Goal: Task Accomplishment & Management: Use online tool/utility

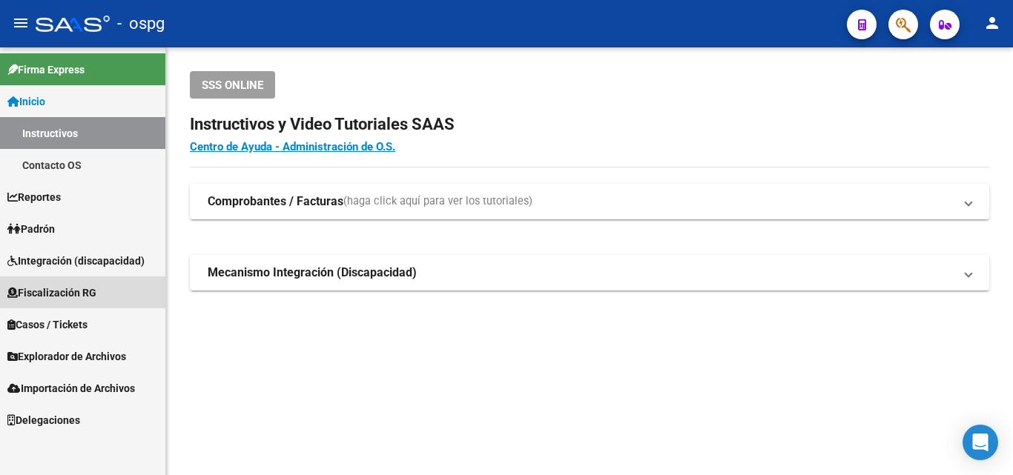
click at [64, 290] on span "Fiscalización RG" at bounding box center [51, 293] width 89 height 16
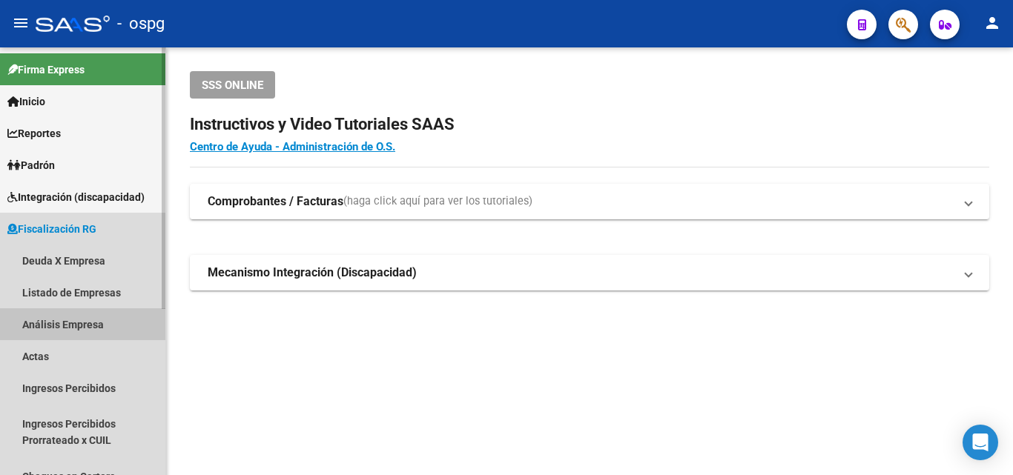
click at [76, 318] on link "Análisis Empresa" at bounding box center [82, 324] width 165 height 32
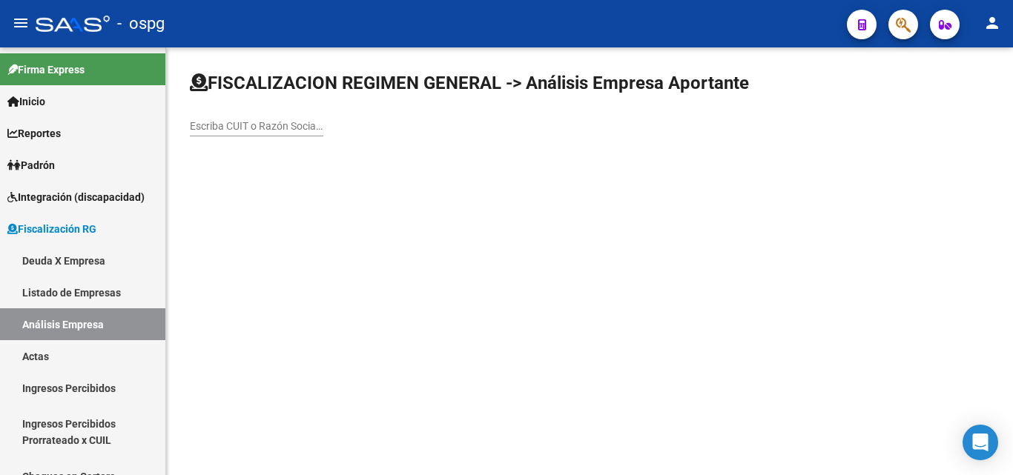
click at [285, 121] on input "Escriba CUIT o Razón Social para buscar" at bounding box center [256, 126] width 133 height 13
type input "[PERSON_NAME]"
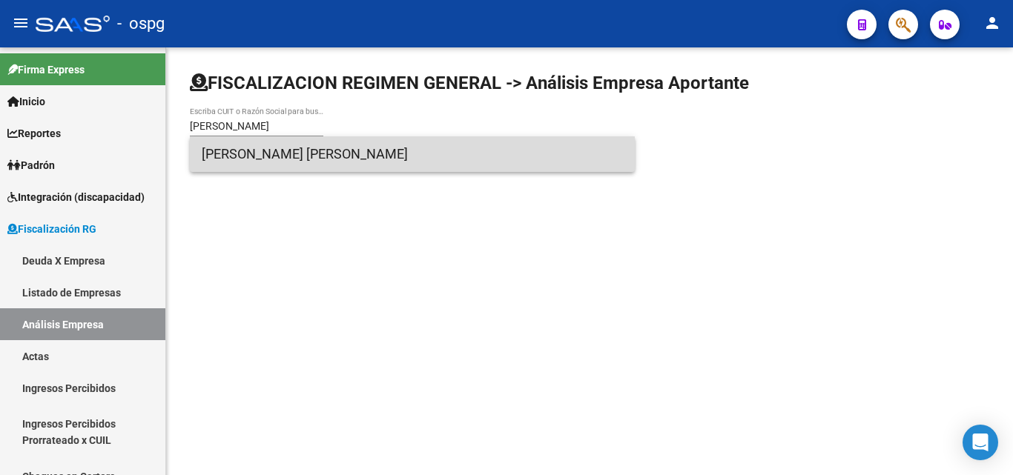
click at [298, 141] on span "[PERSON_NAME] [PERSON_NAME]" at bounding box center [412, 154] width 421 height 36
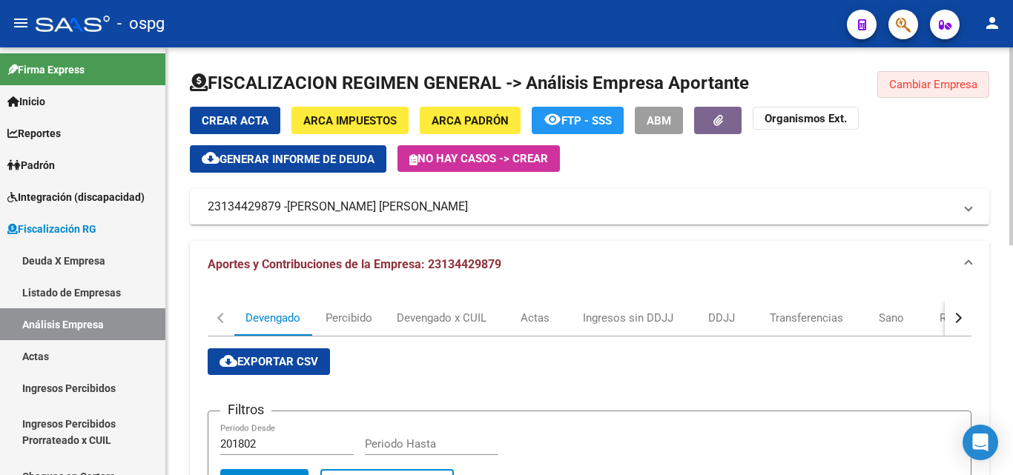
click at [948, 88] on span "Cambiar Empresa" at bounding box center [933, 84] width 88 height 13
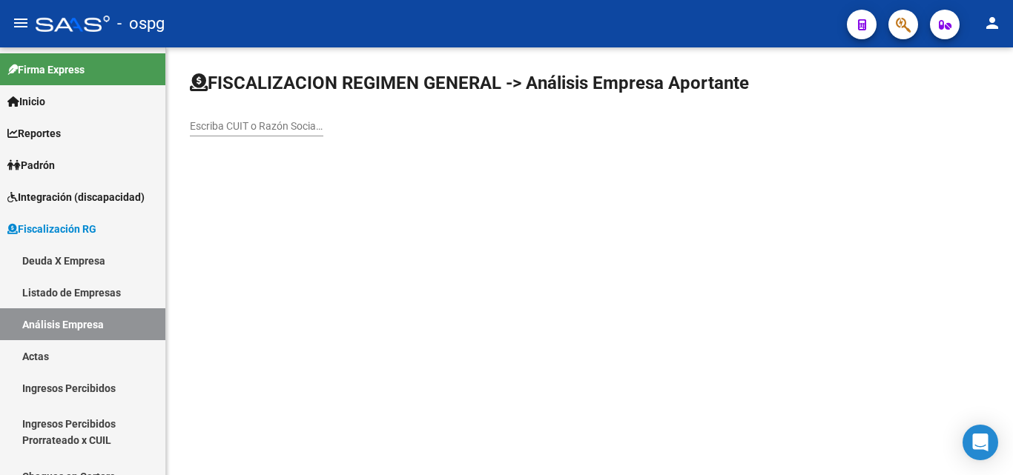
click at [265, 130] on input "Escriba CUIT o Razón Social para buscar" at bounding box center [256, 126] width 133 height 13
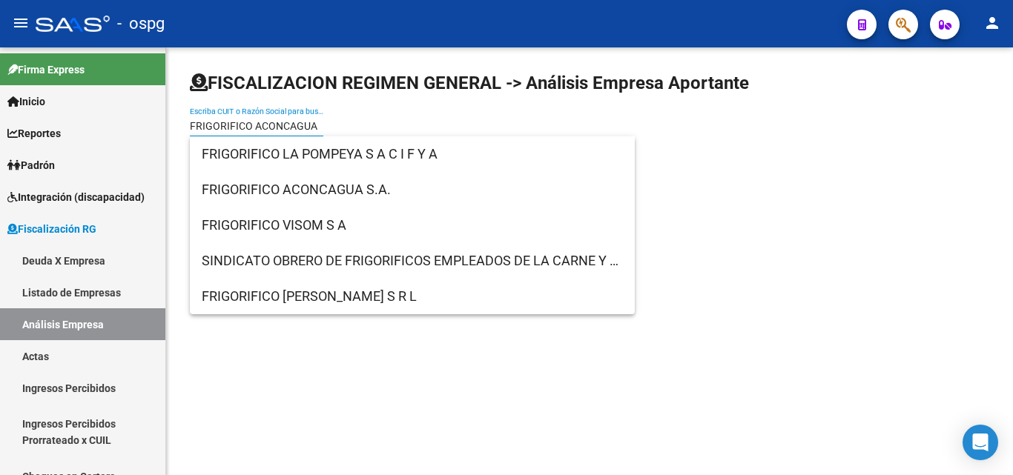
type input "FRIGORIFICO ACONCAGUA"
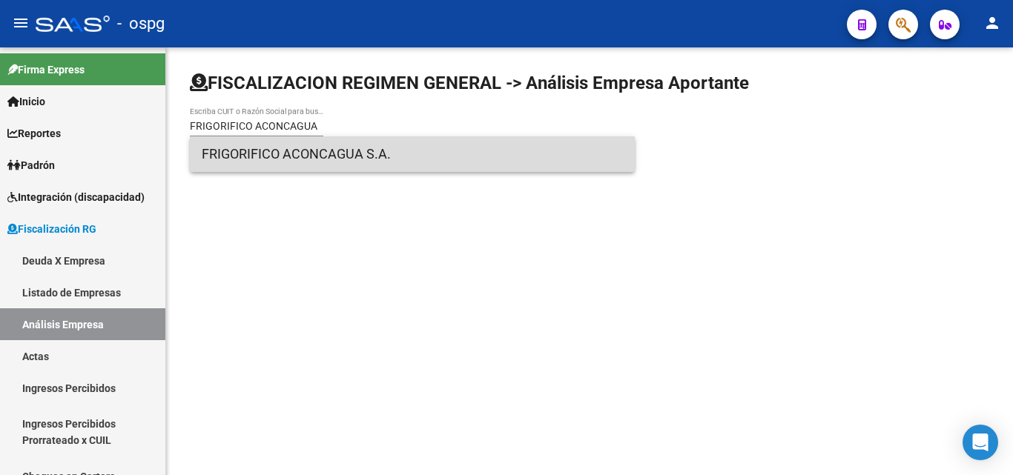
click at [286, 145] on span "FRIGORIFICO ACONCAGUA S.A." at bounding box center [412, 154] width 421 height 36
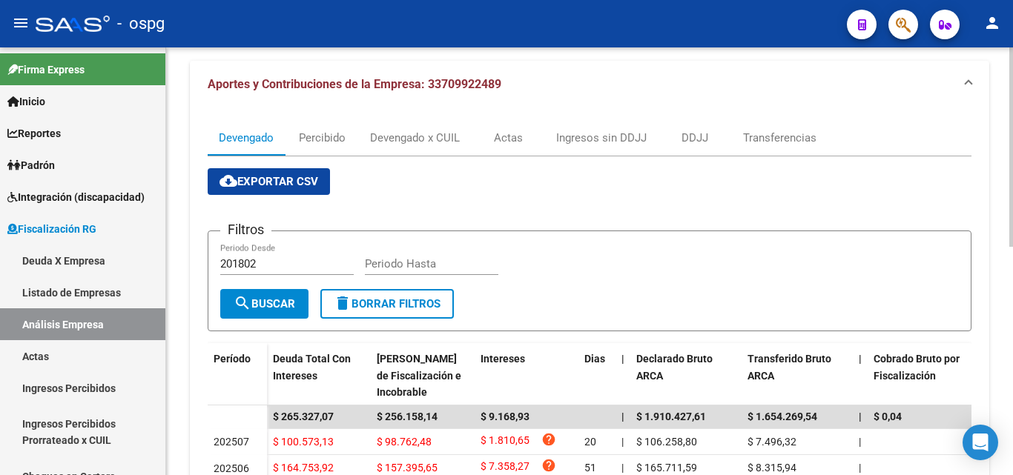
scroll to position [148, 0]
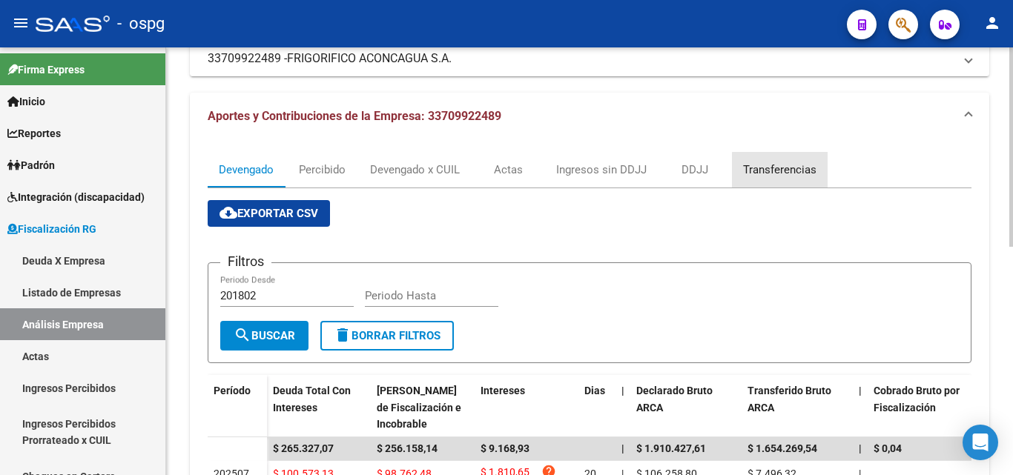
click at [784, 171] on div "Transferencias" at bounding box center [779, 170] width 73 height 16
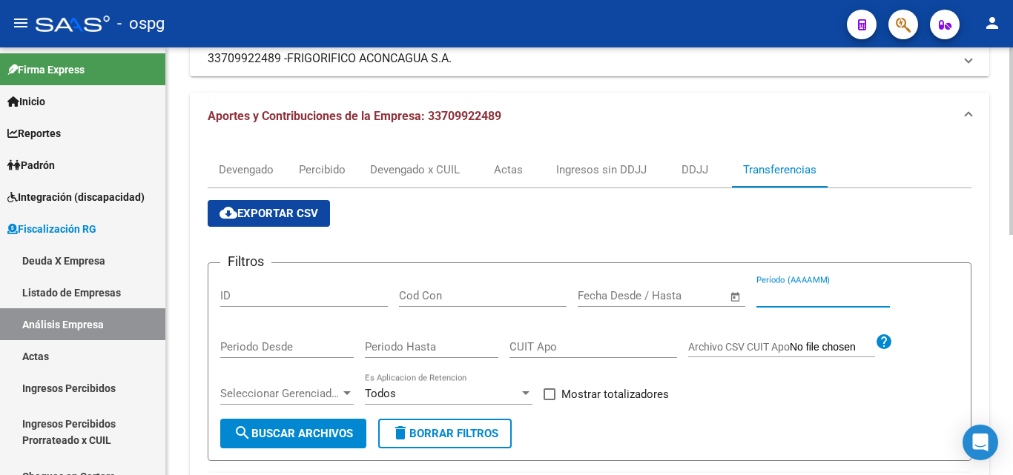
click at [806, 296] on input "Período (AAAAMM)" at bounding box center [822, 295] width 133 height 13
type input "202506"
drag, startPoint x: 549, startPoint y: 391, endPoint x: 508, endPoint y: 402, distance: 42.8
click at [546, 391] on span at bounding box center [549, 394] width 12 height 12
click at [549, 400] on input "Mostrar totalizadores" at bounding box center [549, 400] width 1 height 1
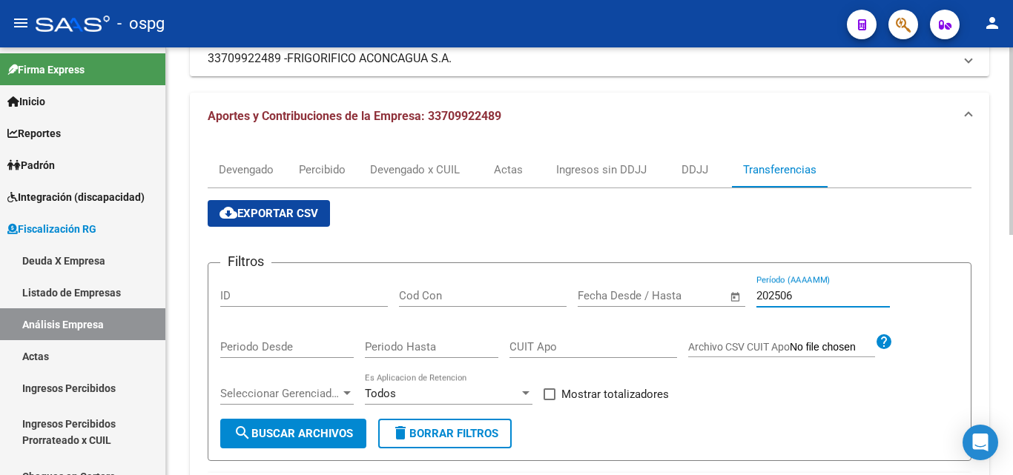
checkbox input "true"
click at [329, 433] on span "search Buscar Archivos" at bounding box center [292, 433] width 119 height 13
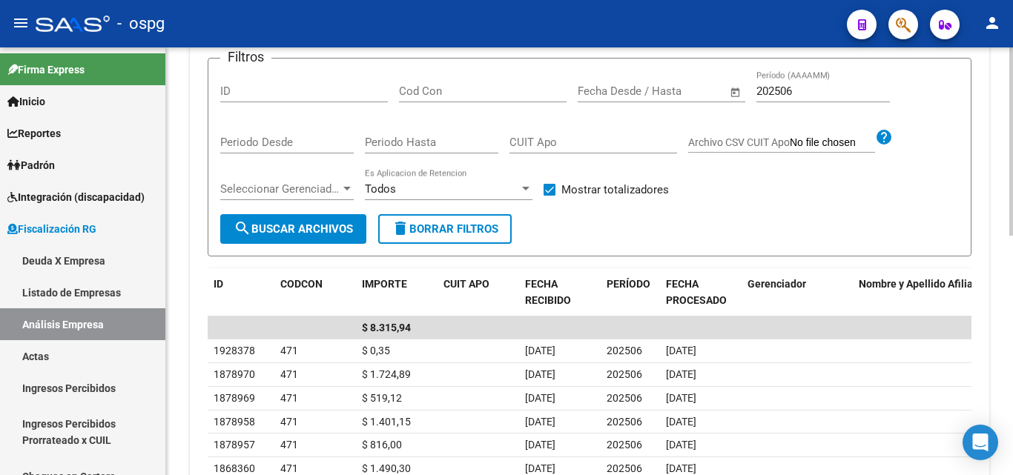
scroll to position [371, 0]
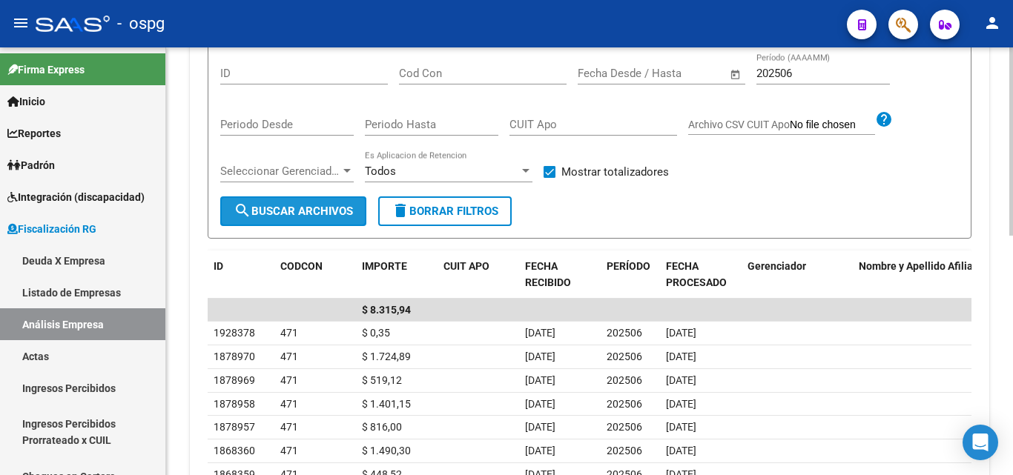
click at [307, 214] on span "search Buscar Archivos" at bounding box center [292, 211] width 119 height 13
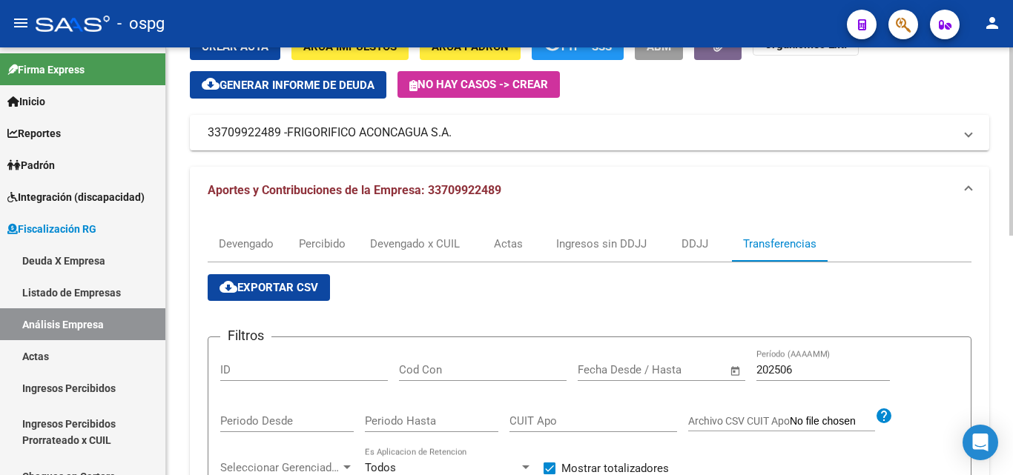
scroll to position [0, 0]
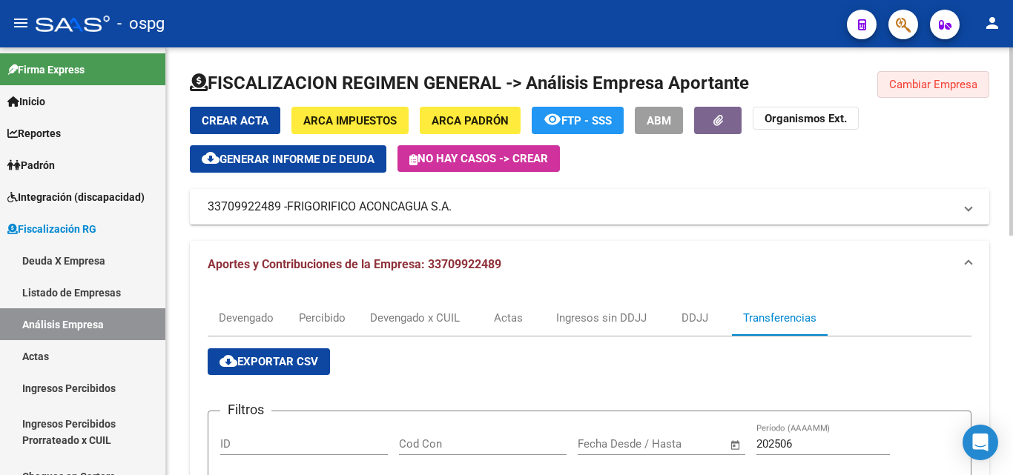
click at [941, 88] on span "Cambiar Empresa" at bounding box center [933, 84] width 88 height 13
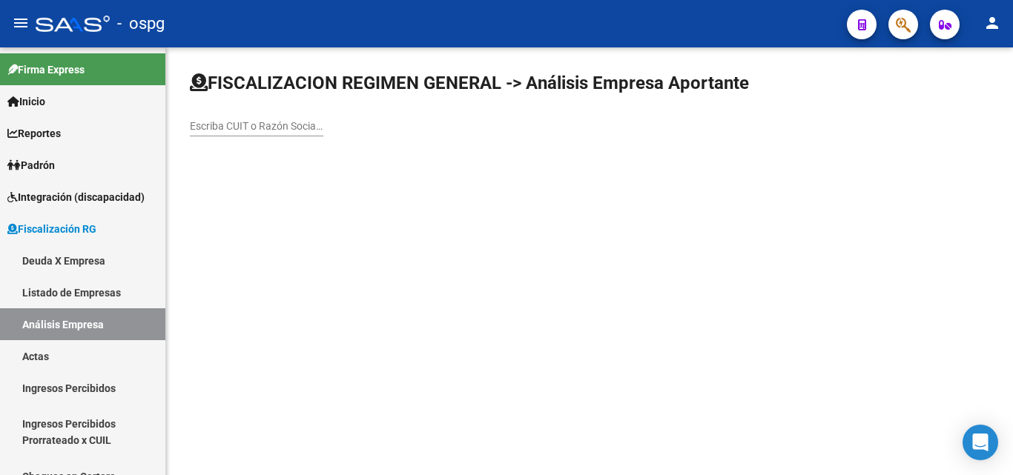
click at [249, 127] on input "Escriba CUIT o Razón Social para buscar" at bounding box center [256, 126] width 133 height 13
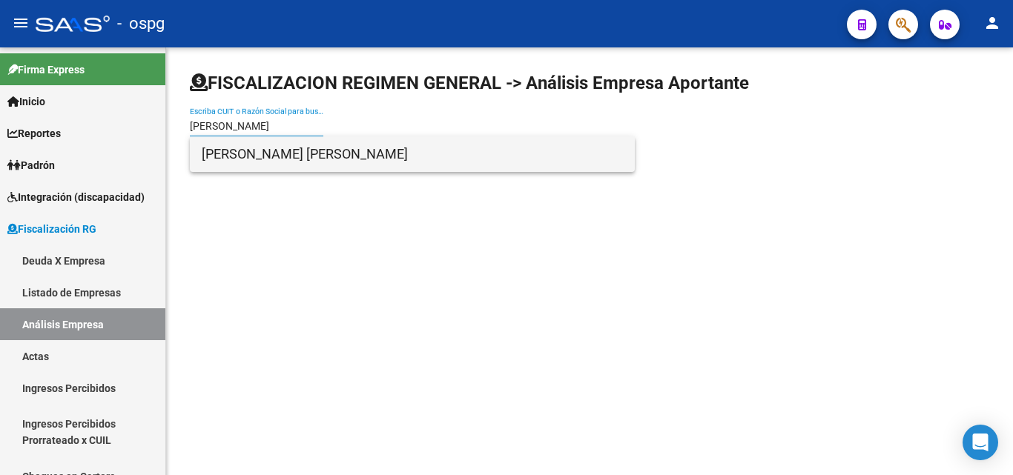
type input "[PERSON_NAME]"
click at [259, 150] on span "[PERSON_NAME] [PERSON_NAME]" at bounding box center [412, 154] width 421 height 36
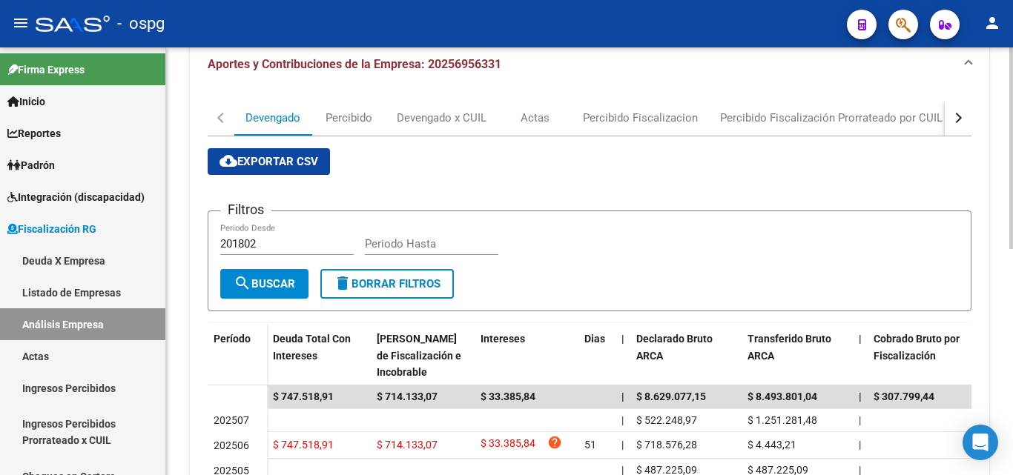
scroll to position [148, 0]
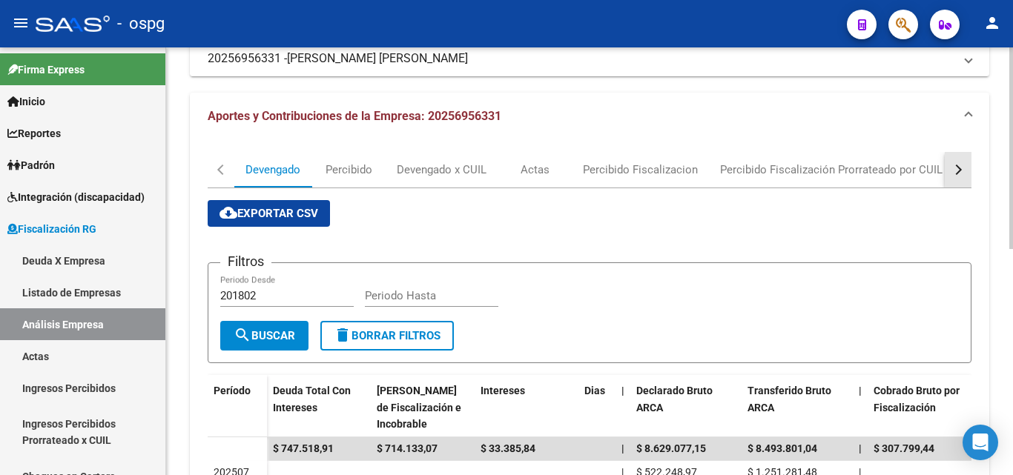
click at [953, 168] on div "button" at bounding box center [956, 170] width 10 height 10
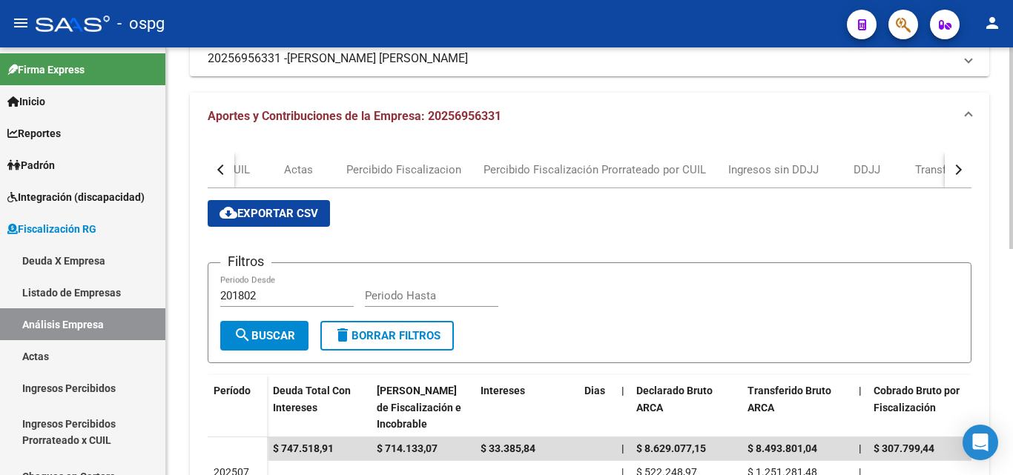
click at [957, 168] on div "button" at bounding box center [956, 170] width 10 height 10
click at [697, 167] on div "Transferencias" at bounding box center [713, 170] width 73 height 16
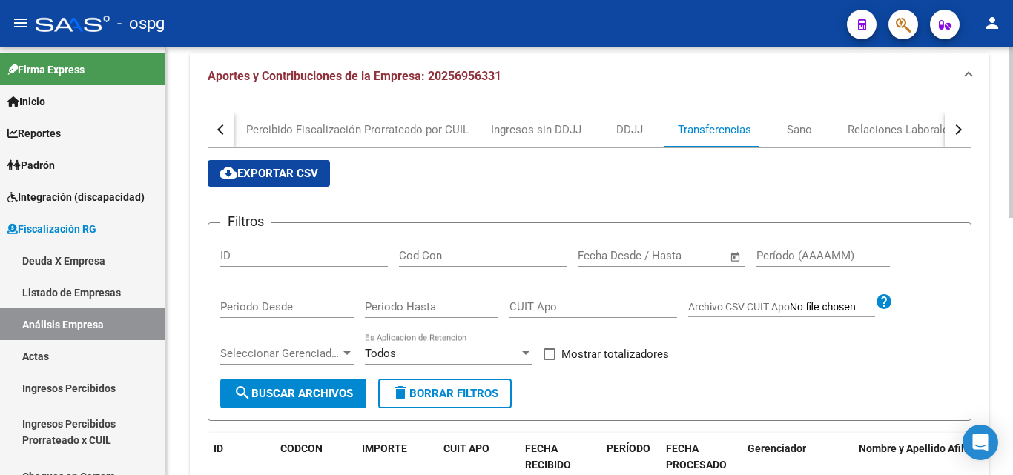
scroll to position [222, 0]
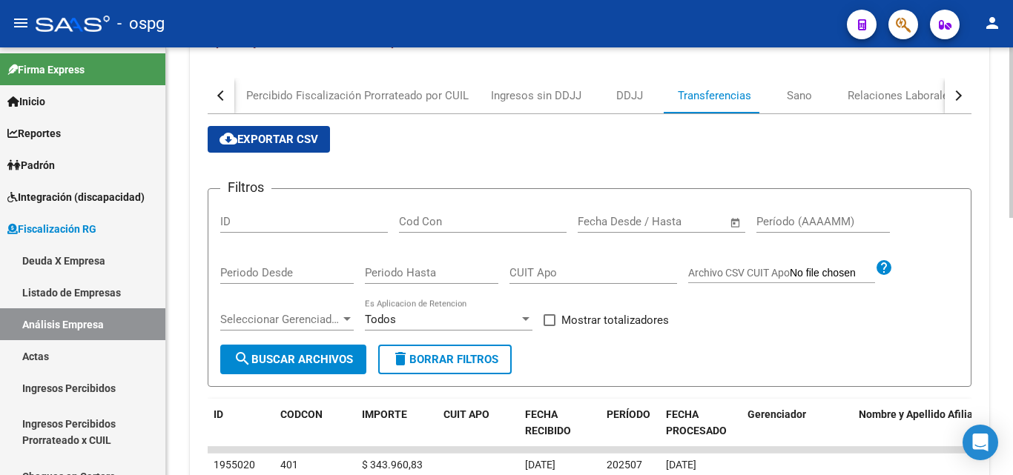
click at [794, 224] on input "Período (AAAAMM)" at bounding box center [822, 221] width 133 height 13
type input "202506"
click at [557, 315] on label "Mostrar totalizadores" at bounding box center [605, 320] width 125 height 18
click at [549, 326] on input "Mostrar totalizadores" at bounding box center [549, 326] width 1 height 1
checkbox input "true"
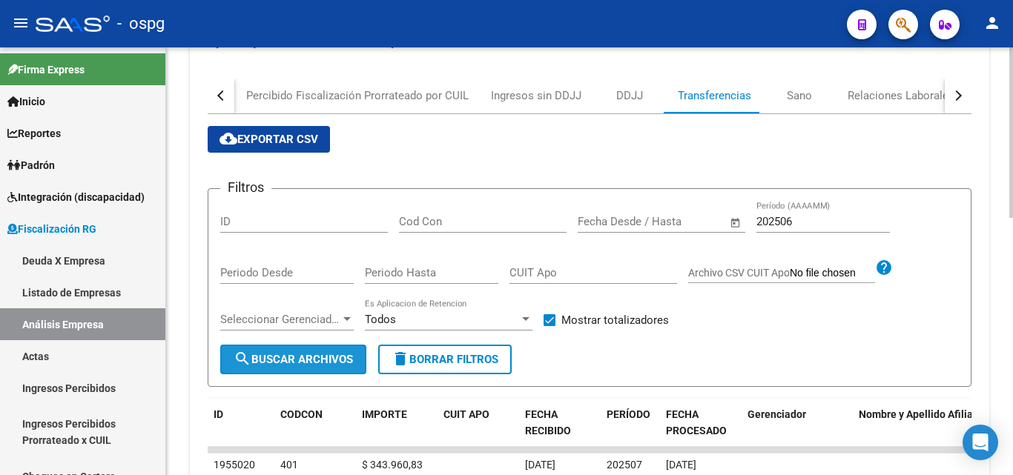
click at [282, 365] on span "search Buscar Archivos" at bounding box center [292, 359] width 119 height 13
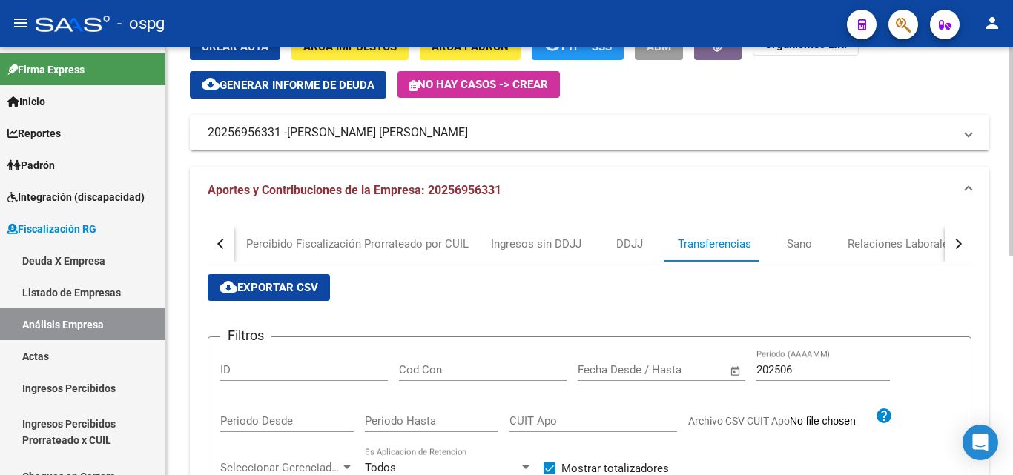
scroll to position [0, 0]
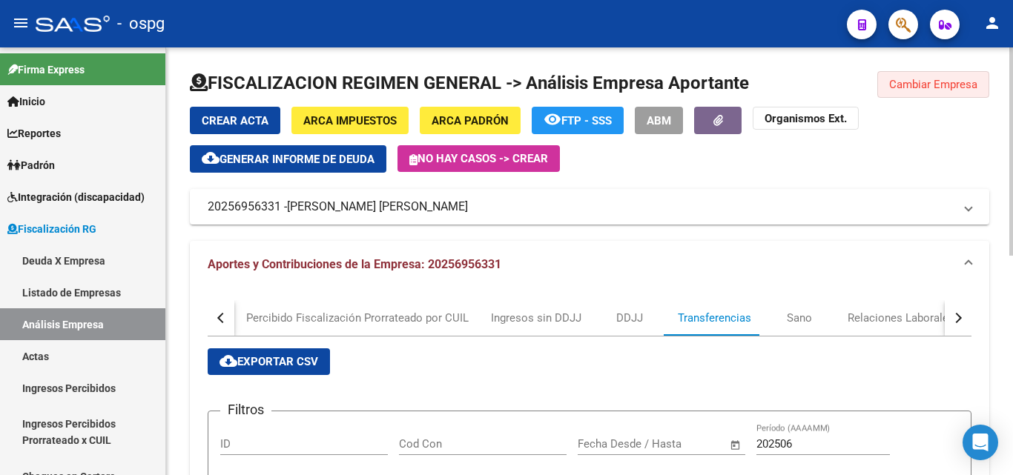
click at [947, 81] on span "Cambiar Empresa" at bounding box center [933, 84] width 88 height 13
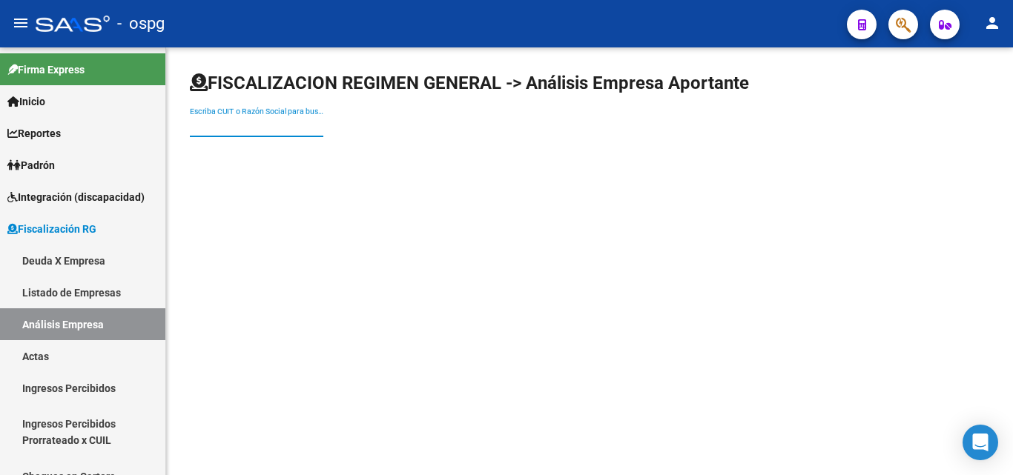
click at [235, 130] on input "Escriba CUIT o Razón Social para buscar" at bounding box center [256, 126] width 133 height 13
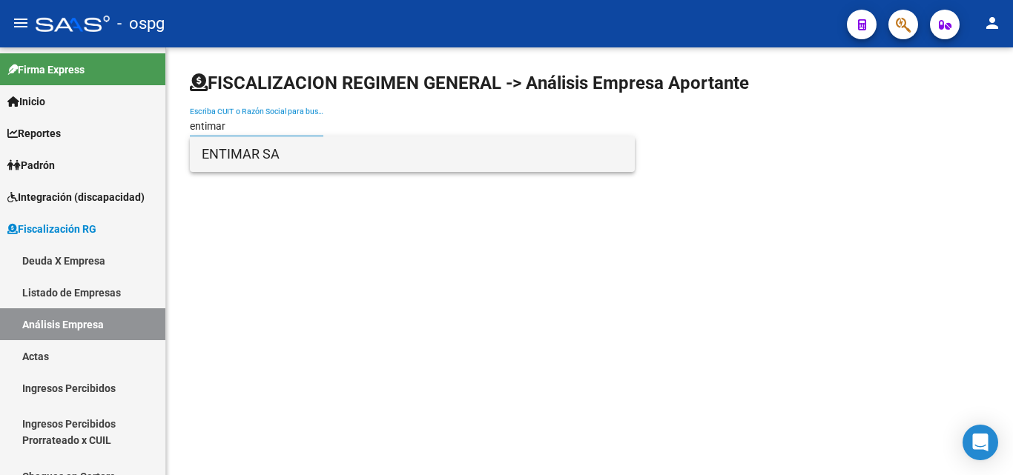
type input "entimar"
click at [244, 156] on span "ENTIMAR SA" at bounding box center [412, 154] width 421 height 36
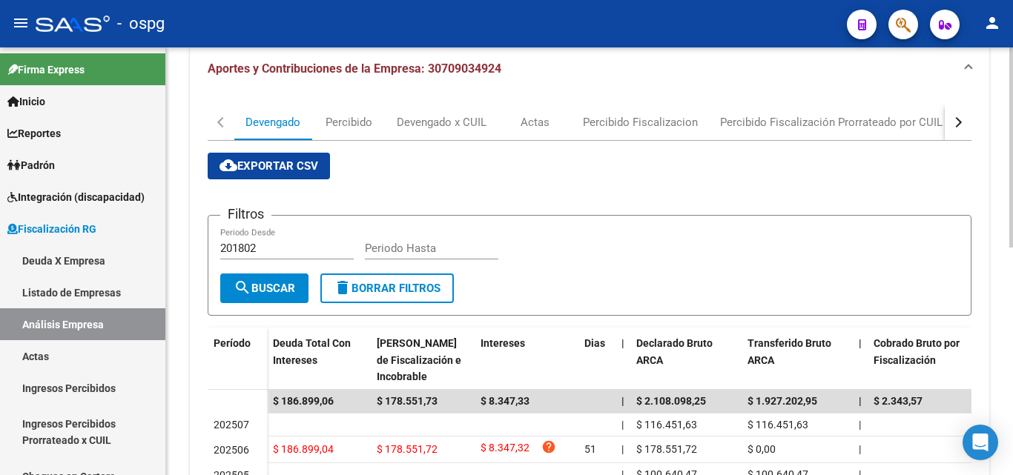
scroll to position [188, 0]
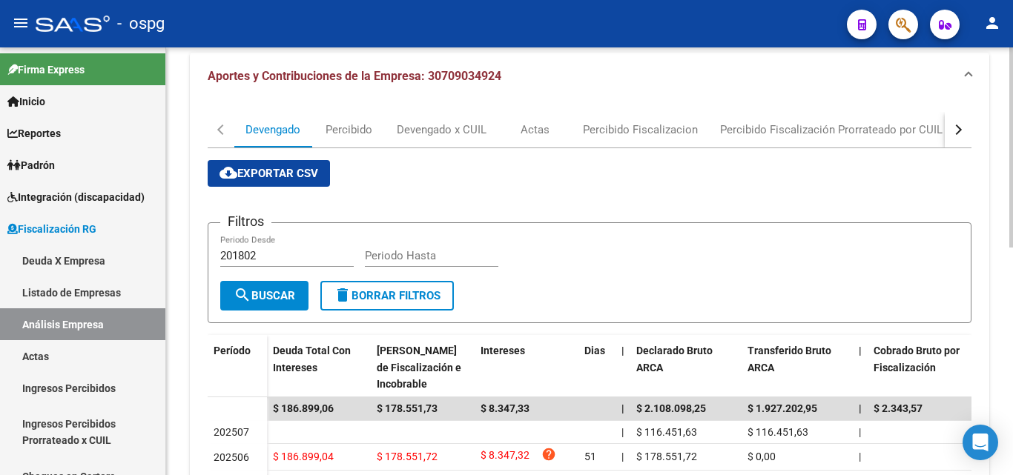
click at [959, 122] on button "button" at bounding box center [957, 130] width 27 height 36
click at [967, 134] on button "button" at bounding box center [957, 130] width 27 height 36
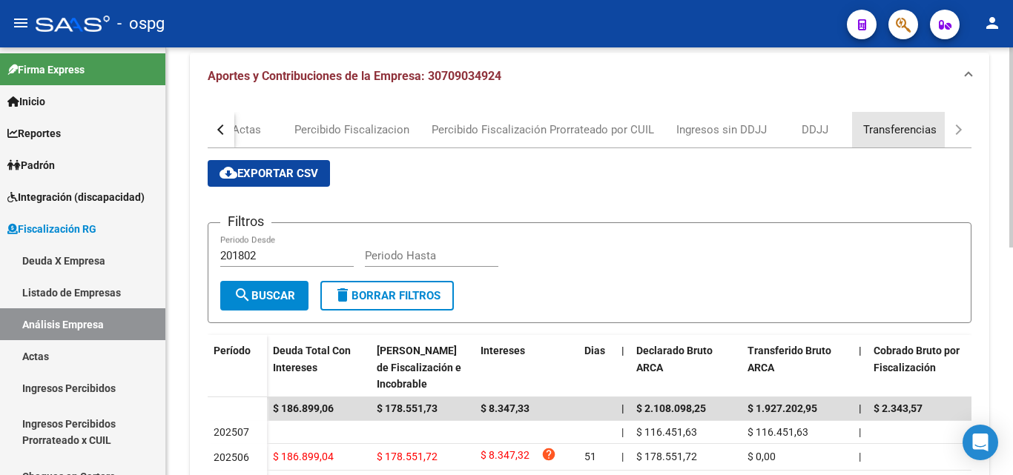
click at [894, 126] on div "Transferencias" at bounding box center [899, 130] width 73 height 16
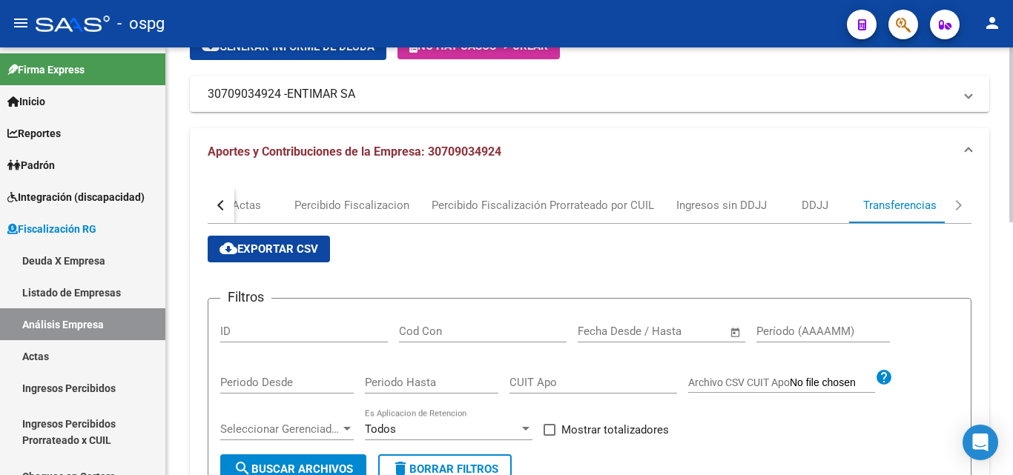
scroll to position [222, 0]
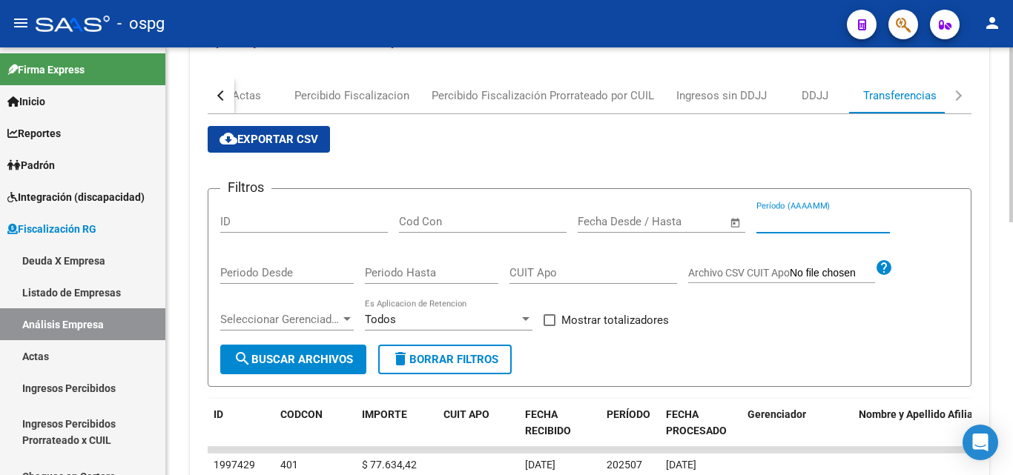
drag, startPoint x: 804, startPoint y: 216, endPoint x: 795, endPoint y: 219, distance: 9.4
click at [802, 219] on input "Período (AAAAMM)" at bounding box center [822, 221] width 133 height 13
type input "202506"
click at [549, 319] on span at bounding box center [549, 320] width 12 height 12
click at [549, 326] on input "Mostrar totalizadores" at bounding box center [549, 326] width 1 height 1
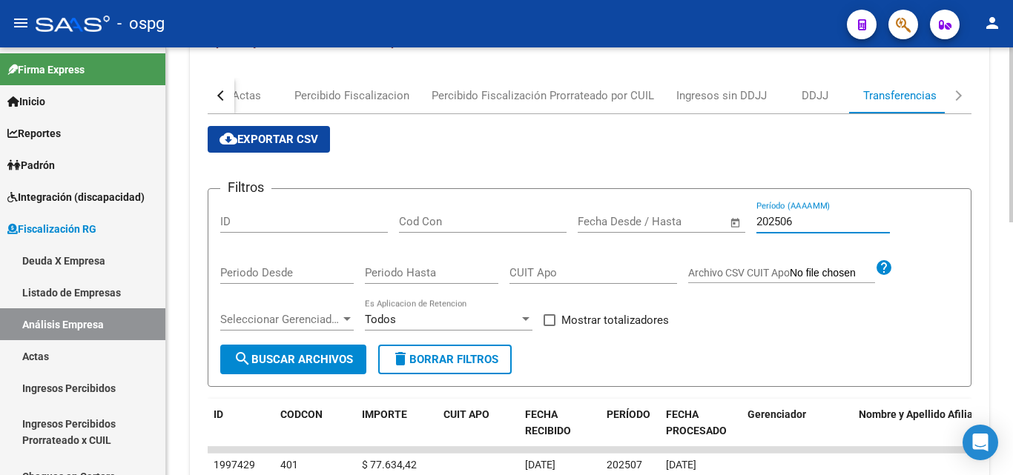
checkbox input "true"
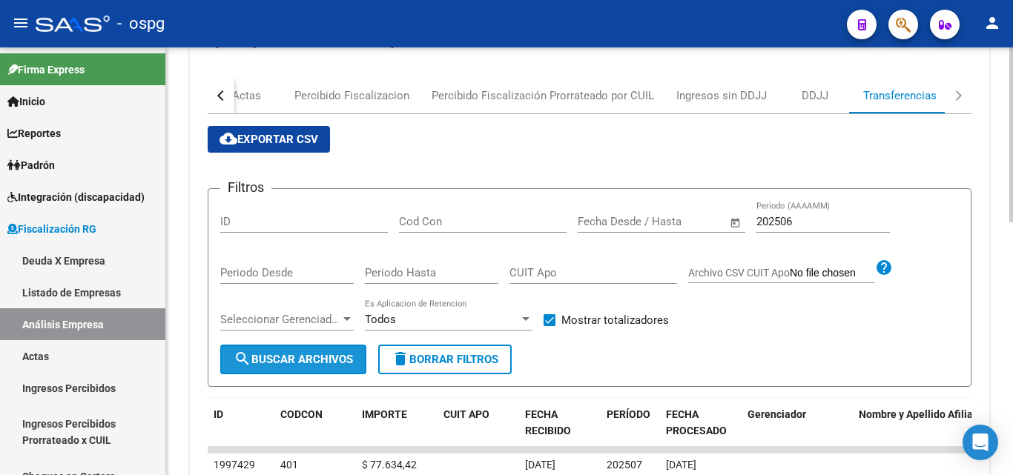
click at [310, 360] on span "search Buscar Archivos" at bounding box center [292, 359] width 119 height 13
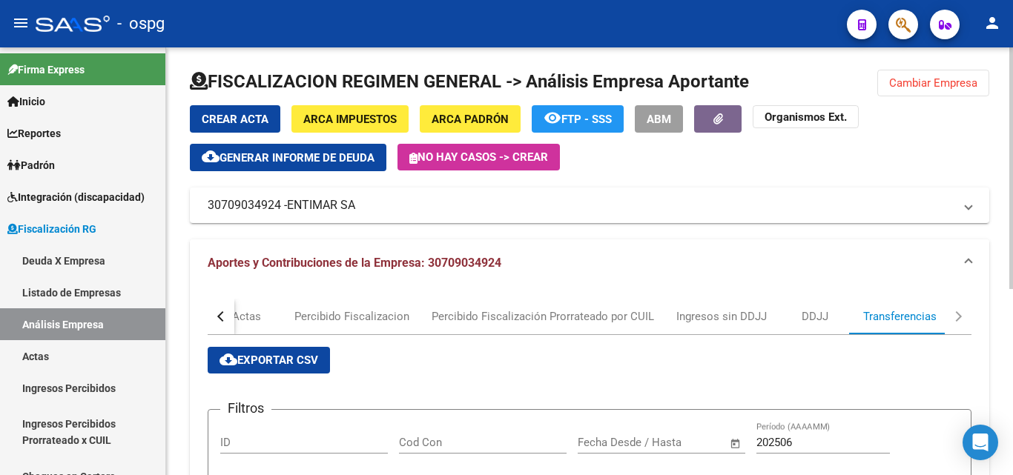
scroll to position [0, 0]
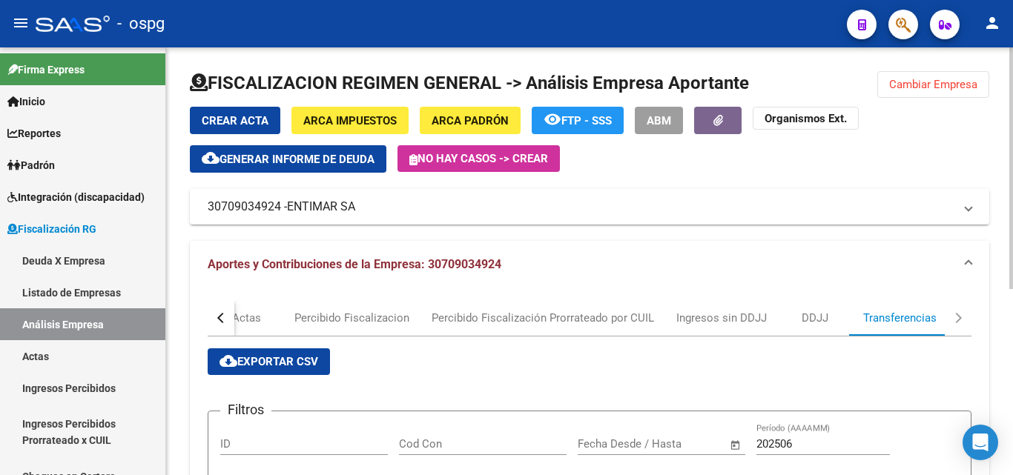
click at [949, 79] on span "Cambiar Empresa" at bounding box center [933, 84] width 88 height 13
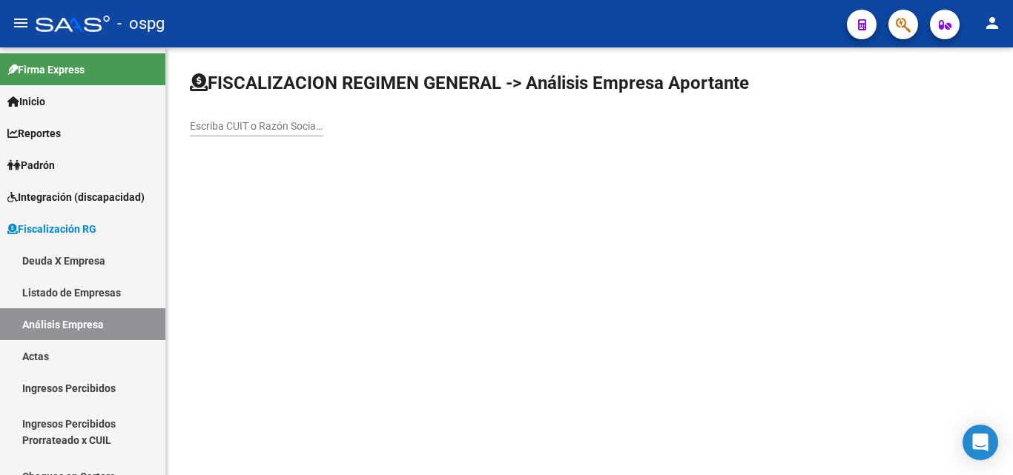
click at [273, 133] on div "Escriba CUIT o Razón Social para buscar" at bounding box center [256, 122] width 133 height 30
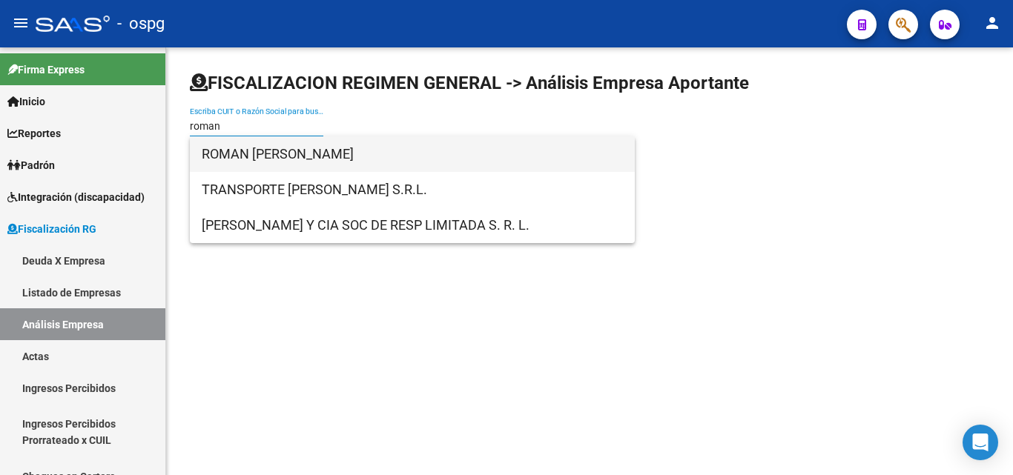
type input "roman"
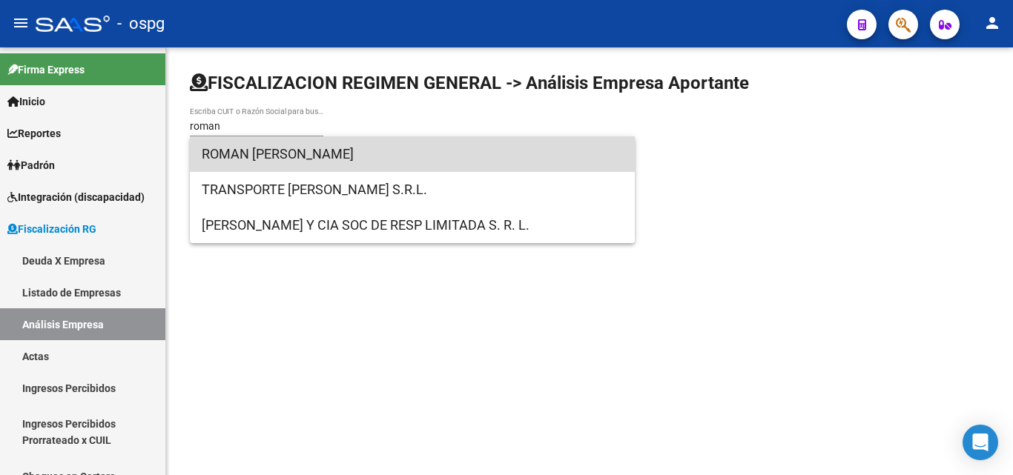
click at [271, 139] on span "ROMAN [PERSON_NAME]" at bounding box center [412, 154] width 421 height 36
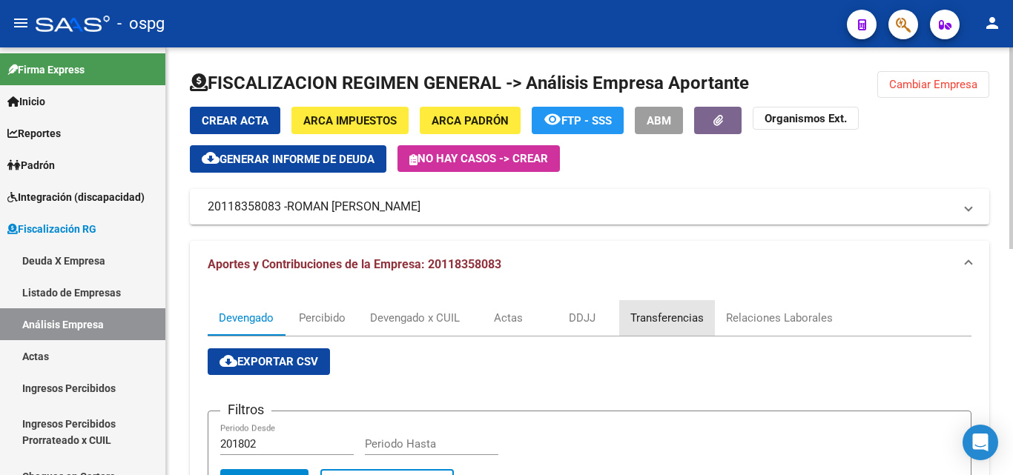
click at [677, 315] on div "Transferencias" at bounding box center [666, 318] width 73 height 16
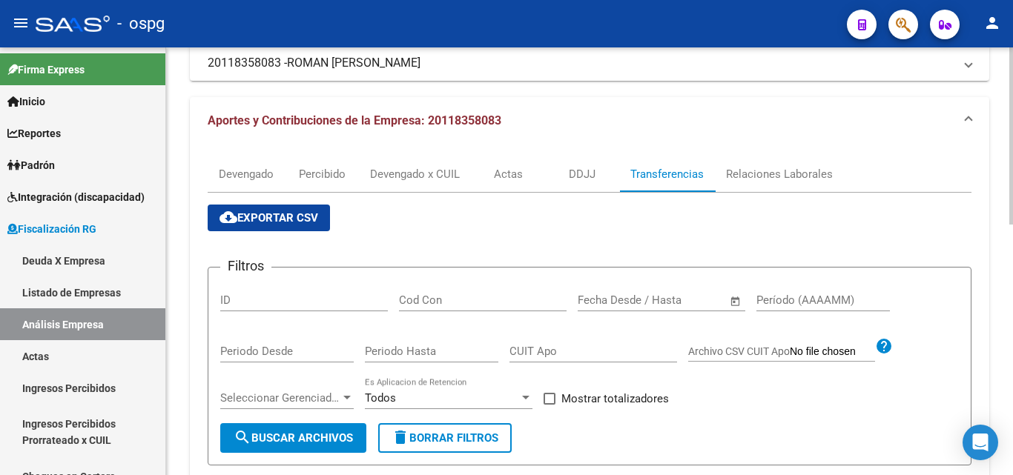
scroll to position [148, 0]
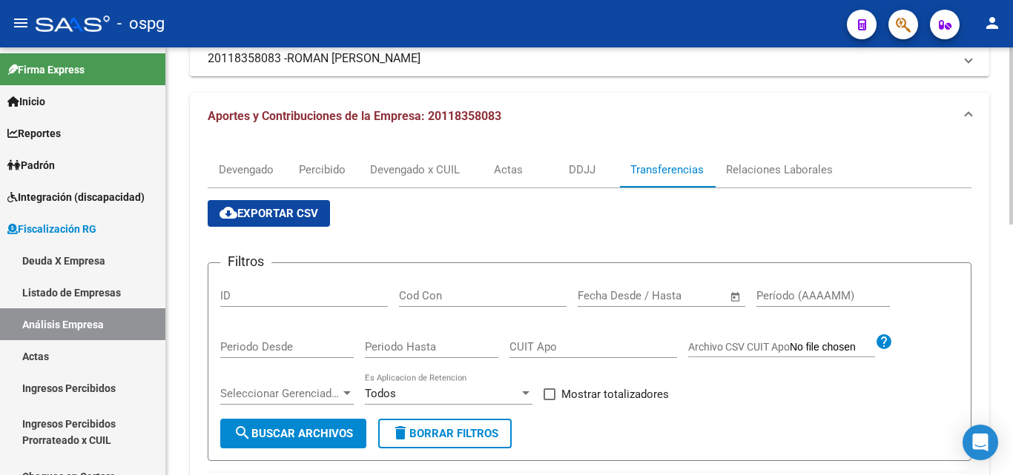
click at [786, 306] on div "Período (AAAAMM)" at bounding box center [822, 291] width 133 height 32
type input "202506"
click at [551, 393] on span at bounding box center [549, 394] width 12 height 12
click at [549, 400] on input "Mostrar totalizadores" at bounding box center [549, 400] width 1 height 1
checkbox input "true"
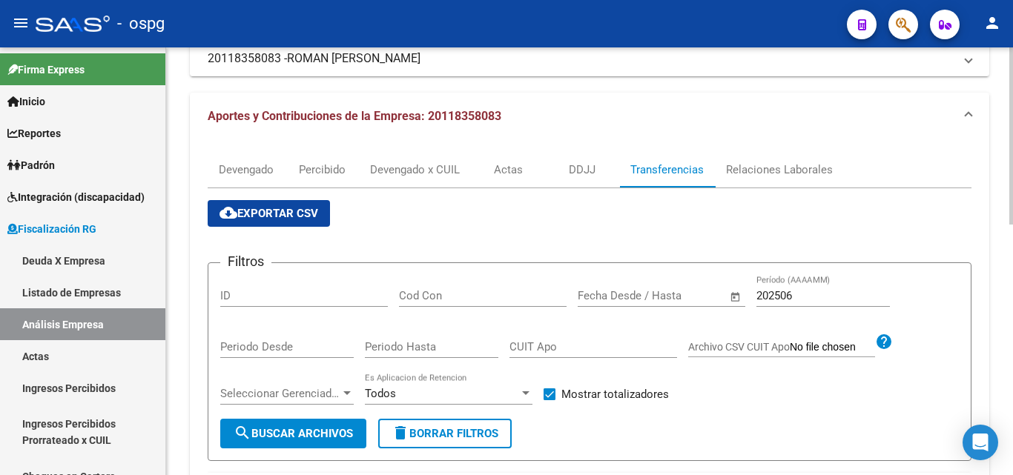
click at [296, 434] on span "search Buscar Archivos" at bounding box center [292, 433] width 119 height 13
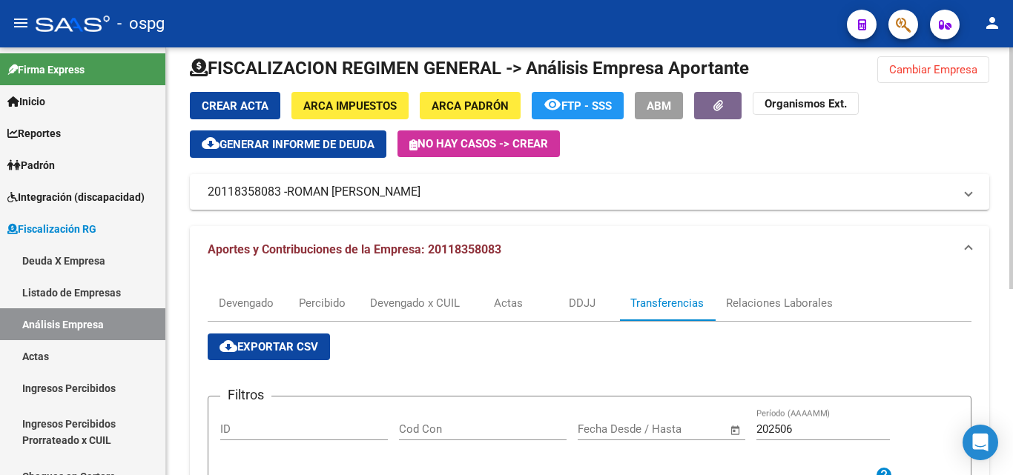
scroll to position [0, 0]
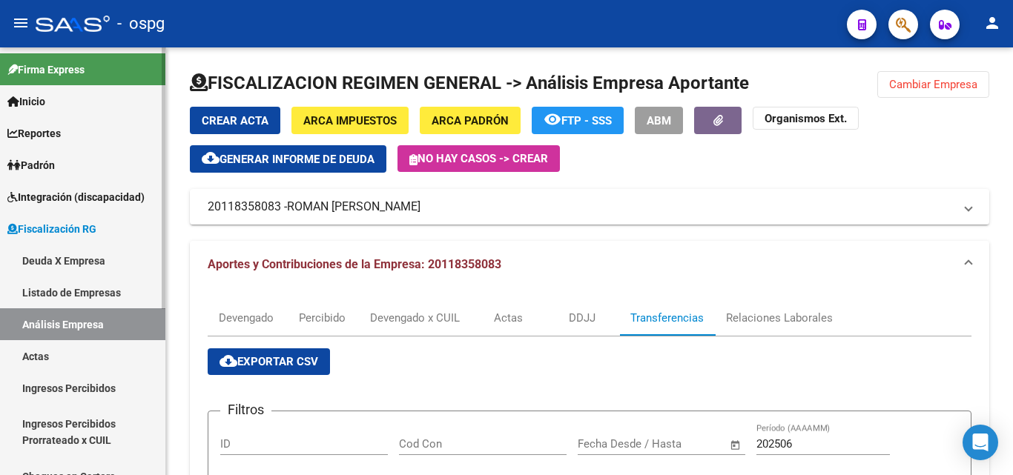
click at [89, 322] on link "Análisis Empresa" at bounding box center [82, 324] width 165 height 32
click at [926, 83] on span "Cambiar Empresa" at bounding box center [933, 84] width 88 height 13
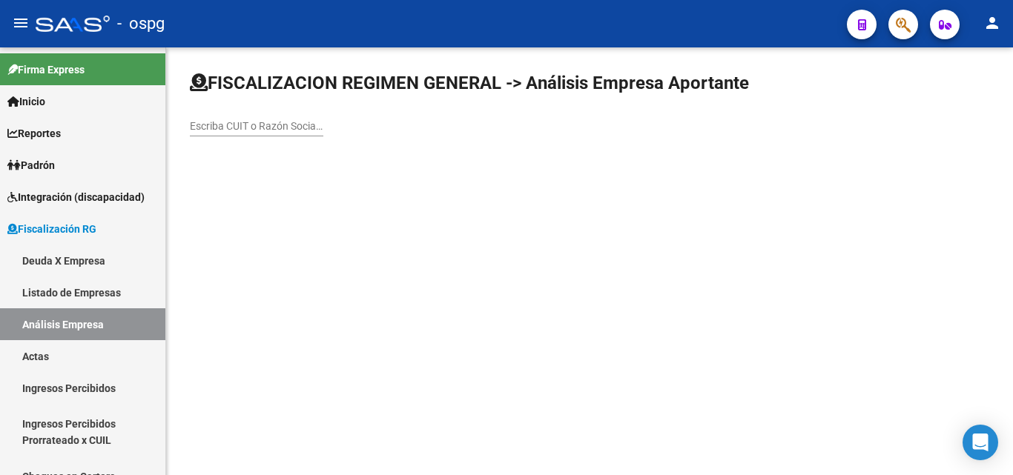
drag, startPoint x: 253, startPoint y: 116, endPoint x: 252, endPoint y: 125, distance: 8.9
click at [252, 116] on div "Escriba CUIT o Razón Social para buscar" at bounding box center [256, 122] width 133 height 30
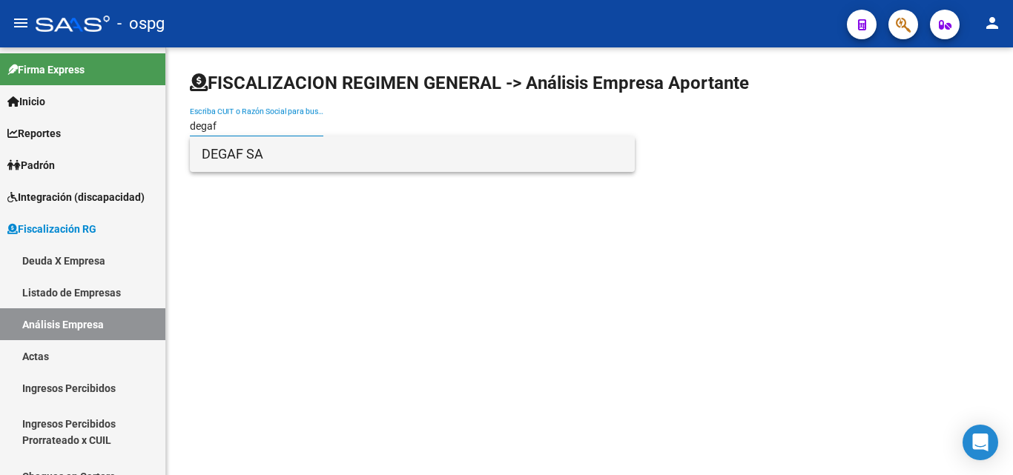
type input "degaf"
click at [258, 149] on span "DEGAF SA" at bounding box center [412, 154] width 421 height 36
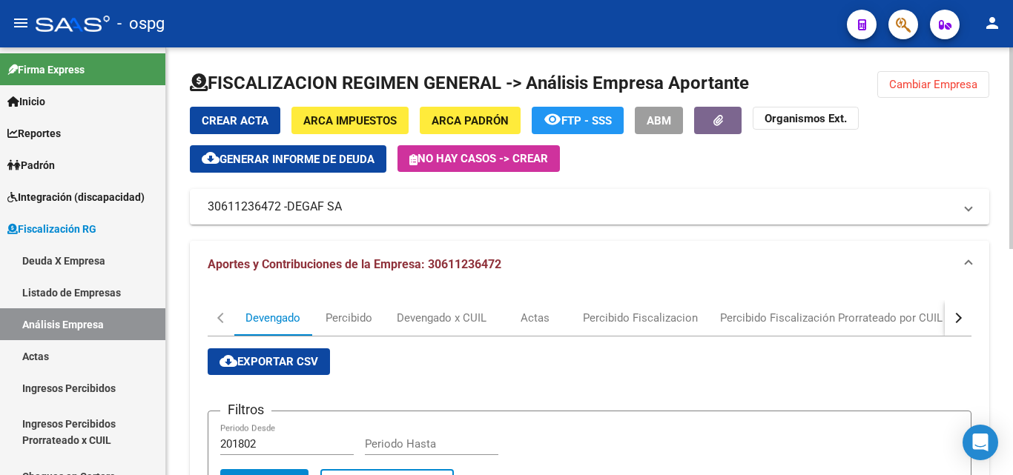
click at [959, 318] on div "button" at bounding box center [956, 318] width 10 height 10
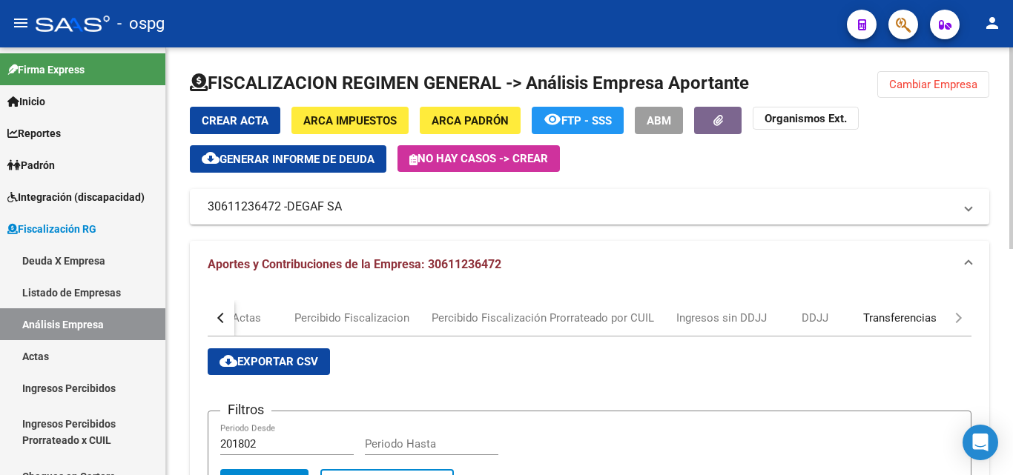
click at [895, 317] on div "Transferencias" at bounding box center [899, 318] width 73 height 16
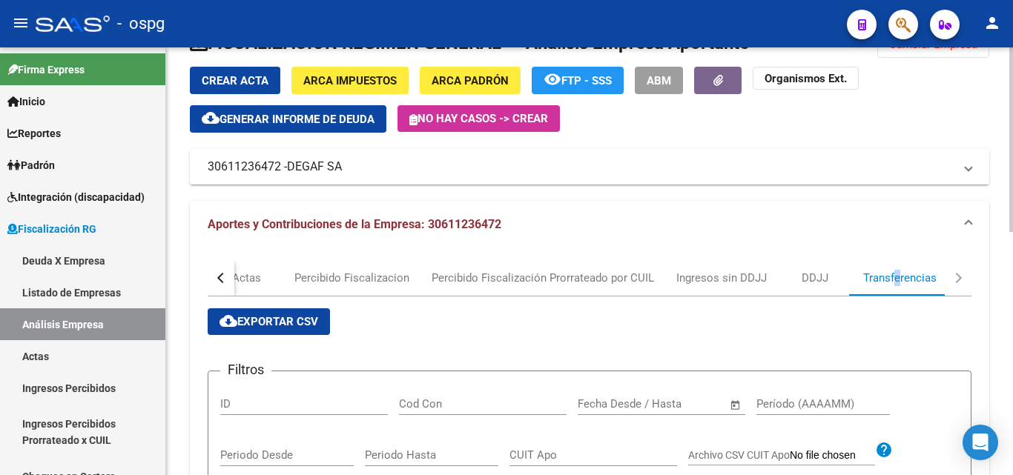
scroll to position [148, 0]
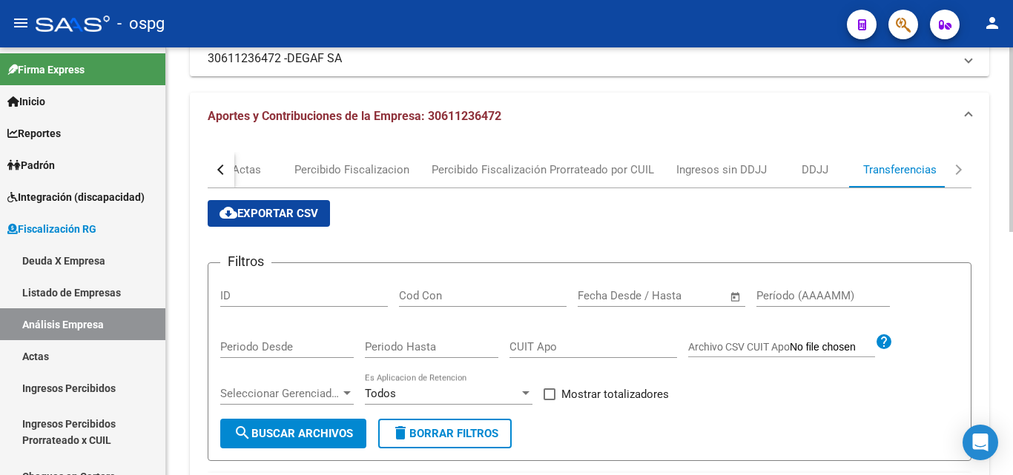
click at [785, 296] on input "Período (AAAAMM)" at bounding box center [822, 295] width 133 height 13
type input "202506"
click at [546, 396] on span at bounding box center [549, 394] width 12 height 12
click at [549, 400] on input "Mostrar totalizadores" at bounding box center [549, 400] width 1 height 1
checkbox input "true"
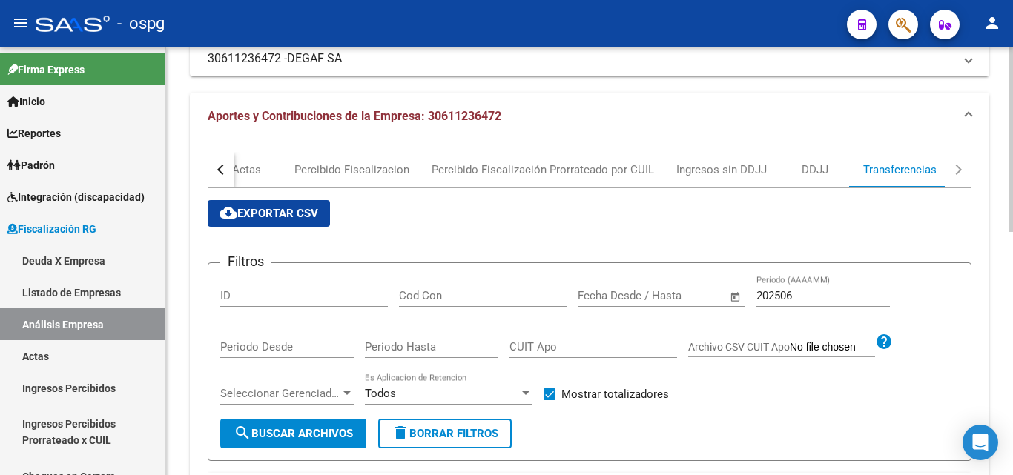
click at [327, 427] on span "search Buscar Archivos" at bounding box center [292, 433] width 119 height 13
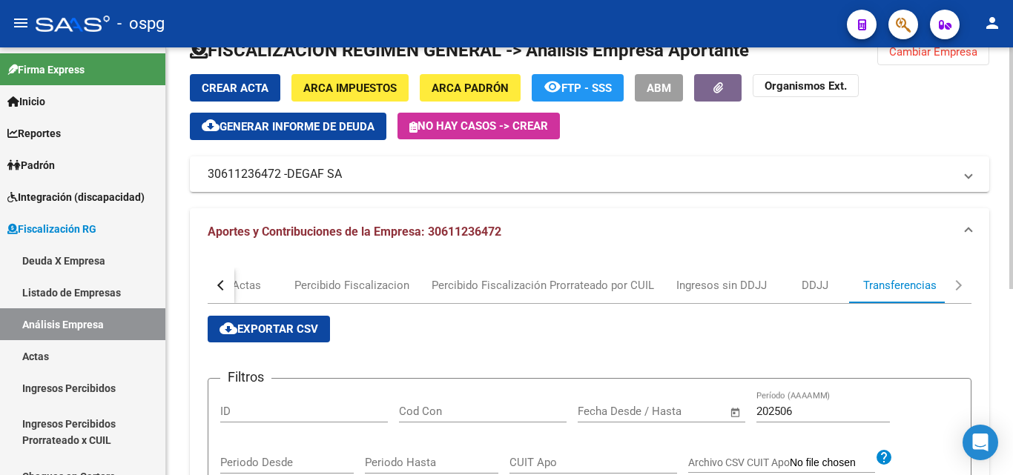
scroll to position [0, 0]
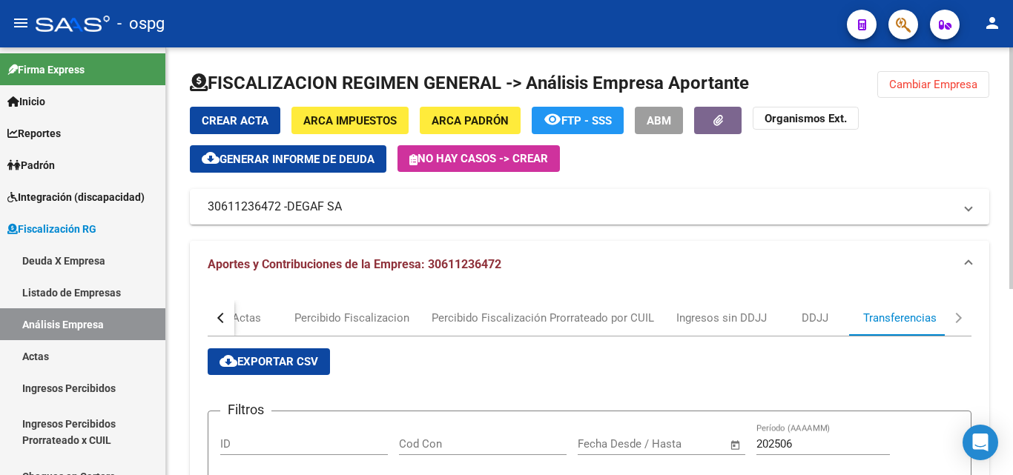
drag, startPoint x: 952, startPoint y: 87, endPoint x: 952, endPoint y: 99, distance: 11.9
click at [952, 90] on span "Cambiar Empresa" at bounding box center [933, 84] width 88 height 13
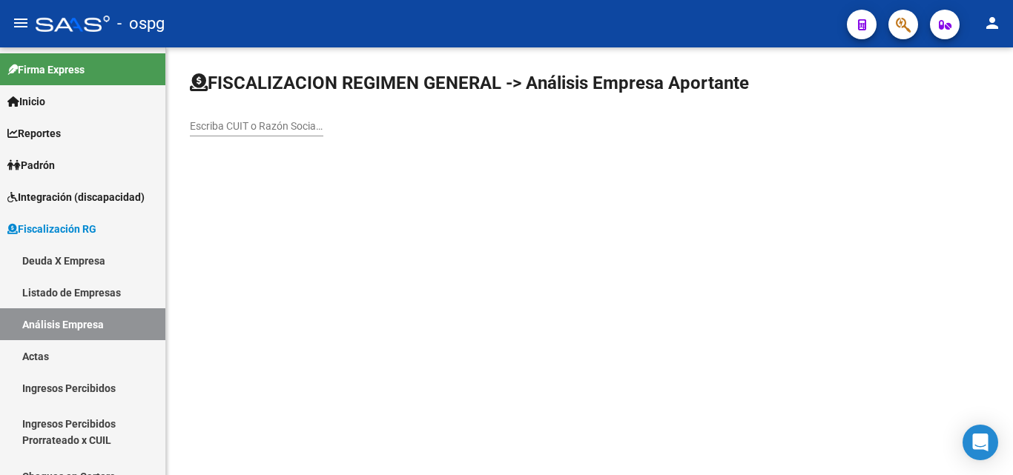
click at [271, 131] on input "Escriba CUIT o Razón Social para buscar" at bounding box center [256, 126] width 133 height 13
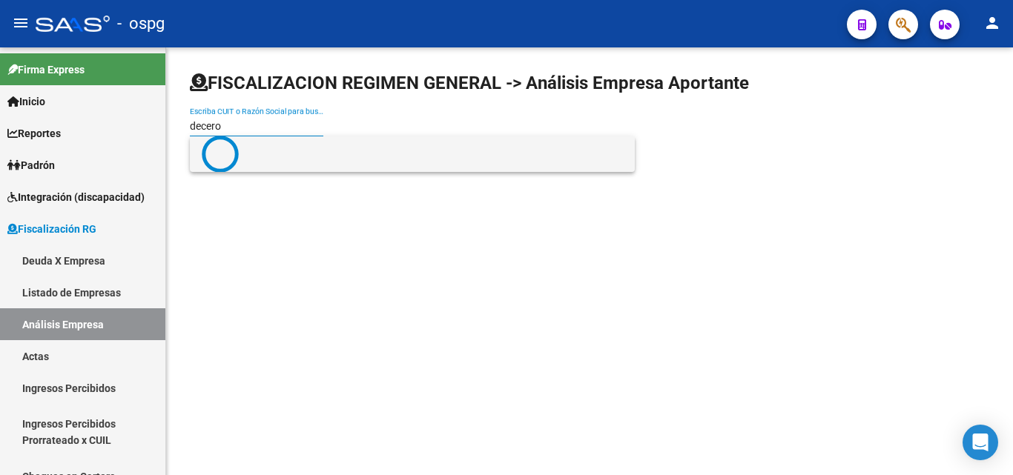
type input "decero"
click at [284, 156] on span "DECERO GRAFICA S.A." at bounding box center [412, 154] width 421 height 36
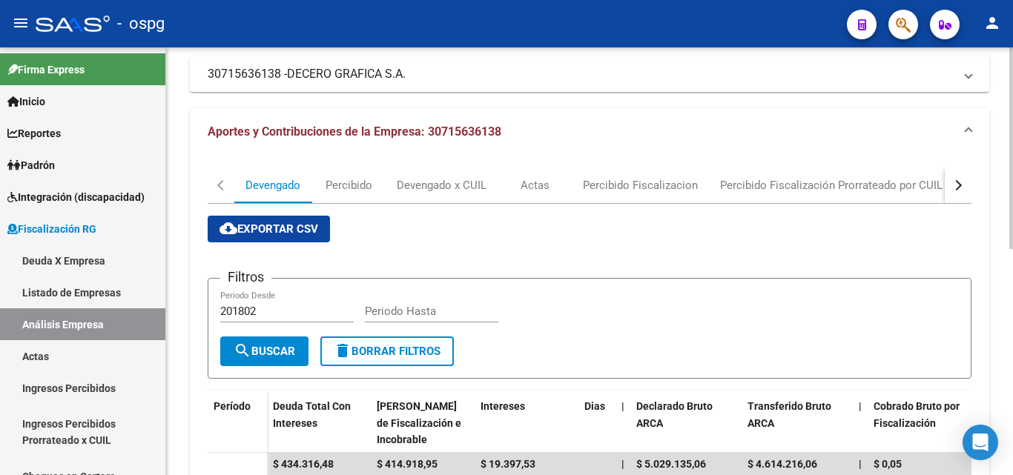
scroll to position [74, 0]
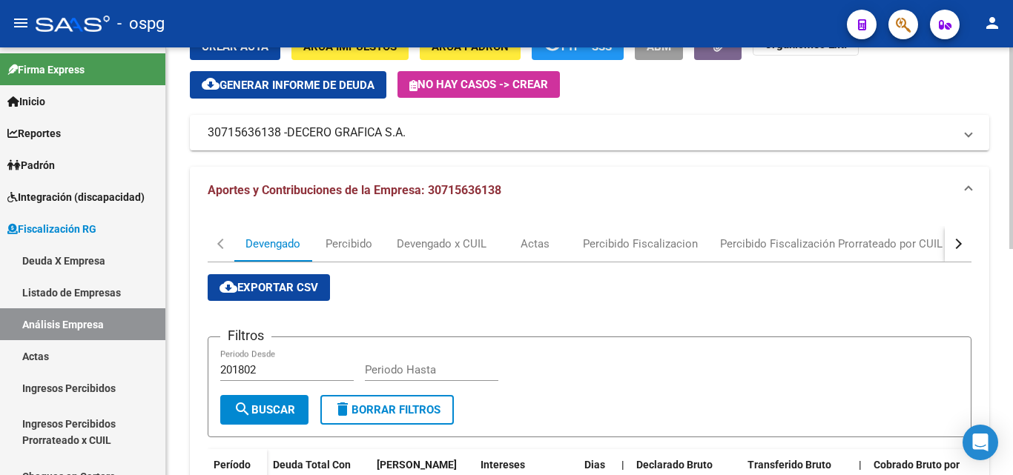
click at [957, 246] on div "button" at bounding box center [956, 244] width 10 height 10
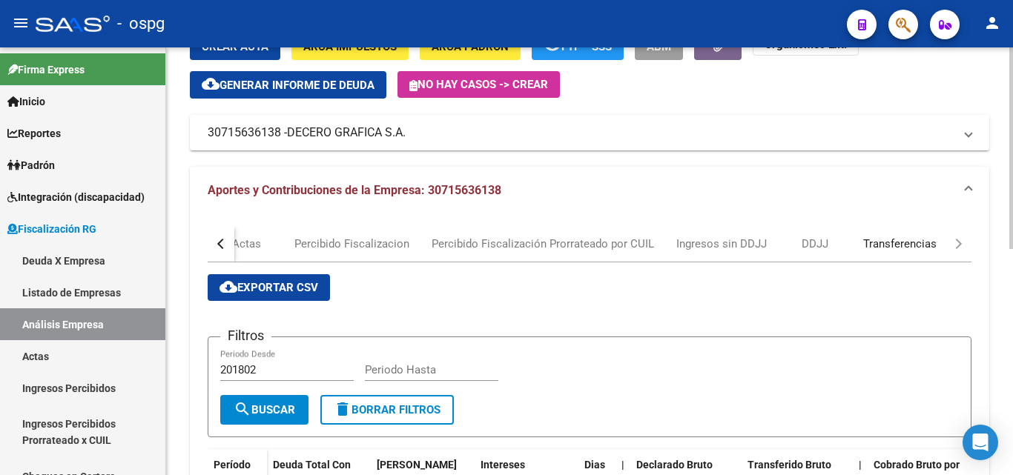
click at [884, 242] on div "Transferencias" at bounding box center [899, 244] width 73 height 16
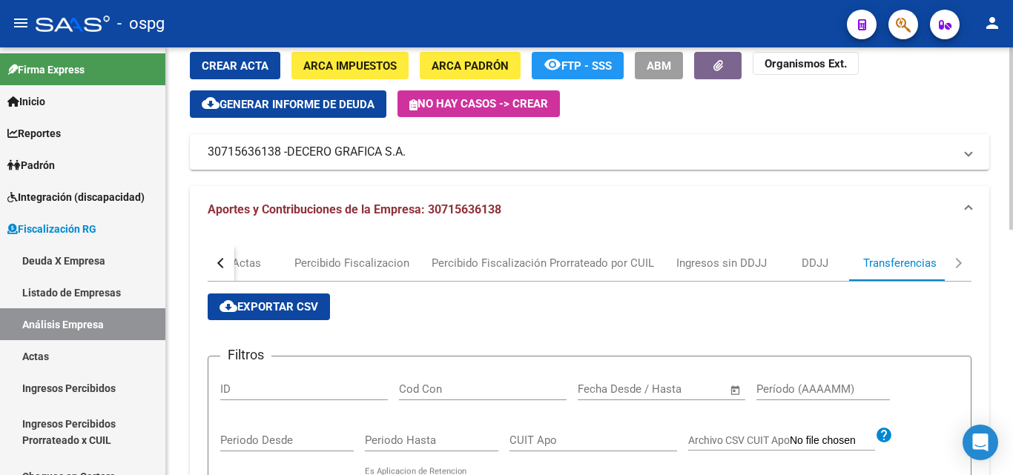
scroll to position [148, 0]
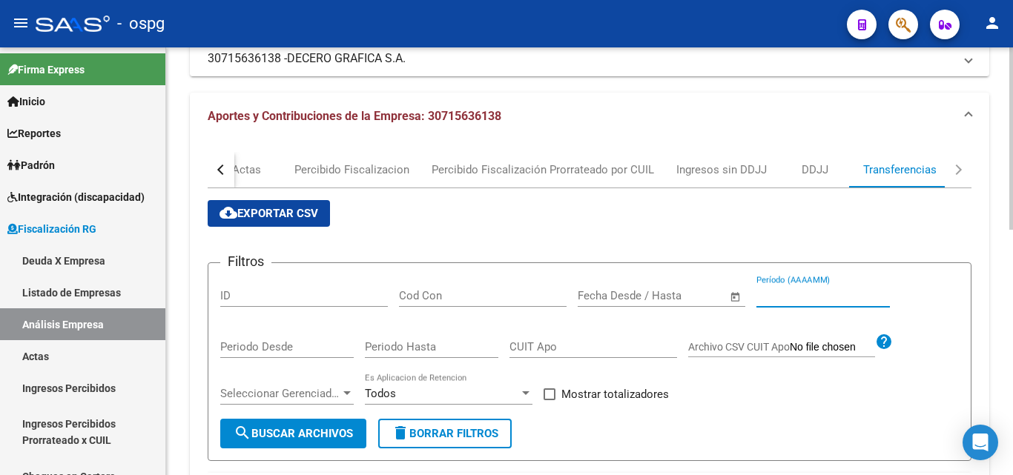
click at [802, 291] on input "Período (AAAAMM)" at bounding box center [822, 295] width 133 height 13
type input "202506"
click at [554, 392] on span at bounding box center [549, 394] width 12 height 12
click at [549, 400] on input "Mostrar totalizadores" at bounding box center [549, 400] width 1 height 1
checkbox input "true"
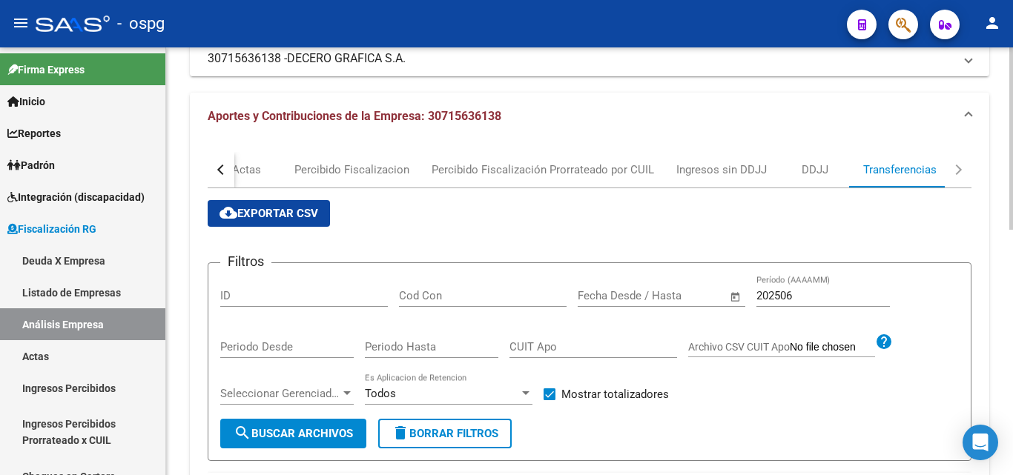
click at [306, 433] on span "search Buscar Archivos" at bounding box center [292, 433] width 119 height 13
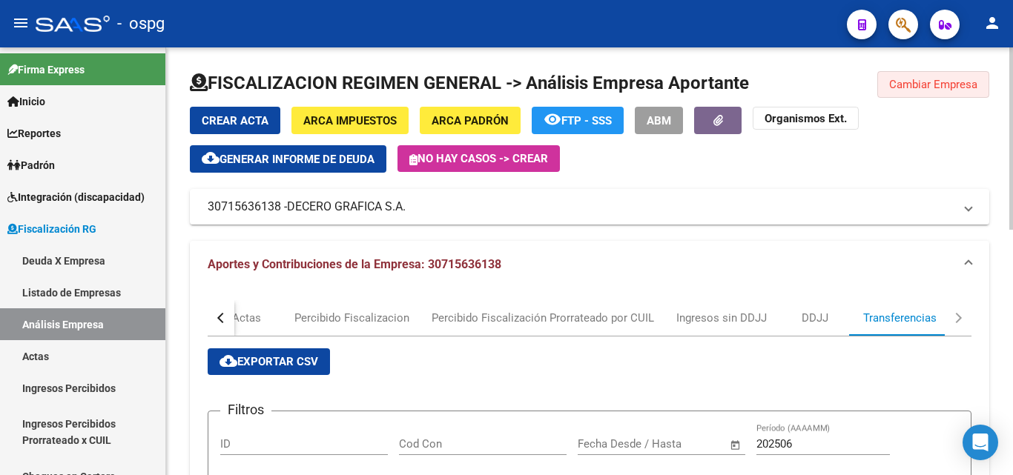
click at [913, 81] on span "Cambiar Empresa" at bounding box center [933, 84] width 88 height 13
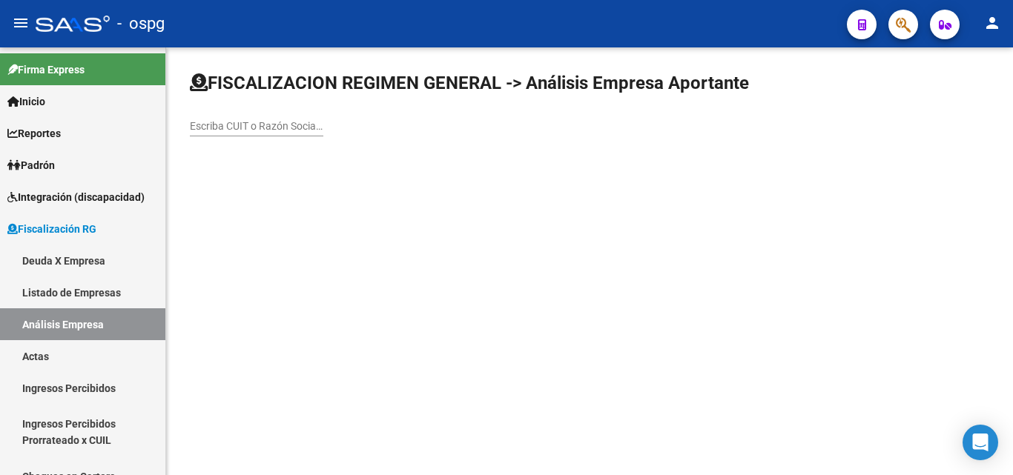
click at [263, 133] on div "Escriba CUIT o Razón Social para buscar" at bounding box center [256, 122] width 133 height 30
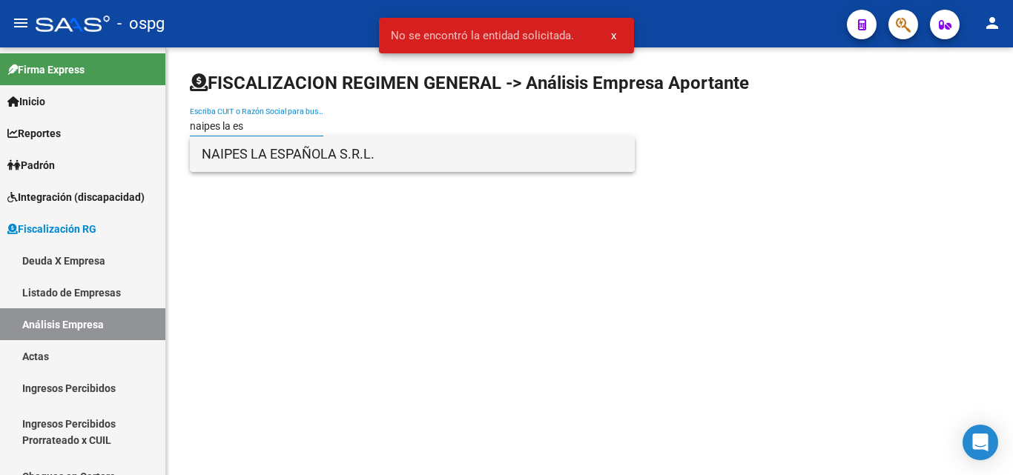
type input "naipes la es"
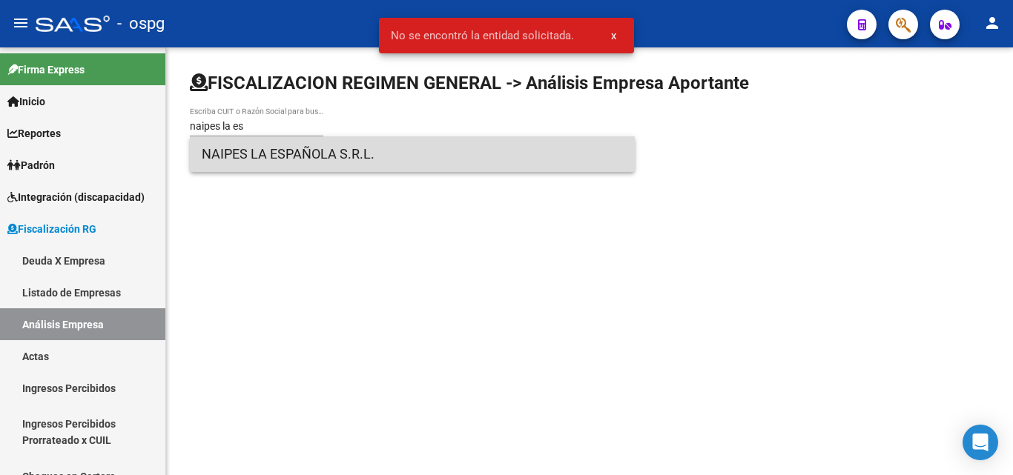
click at [276, 150] on span "NAIPES LA ESPAÑOLA S.R.L." at bounding box center [412, 154] width 421 height 36
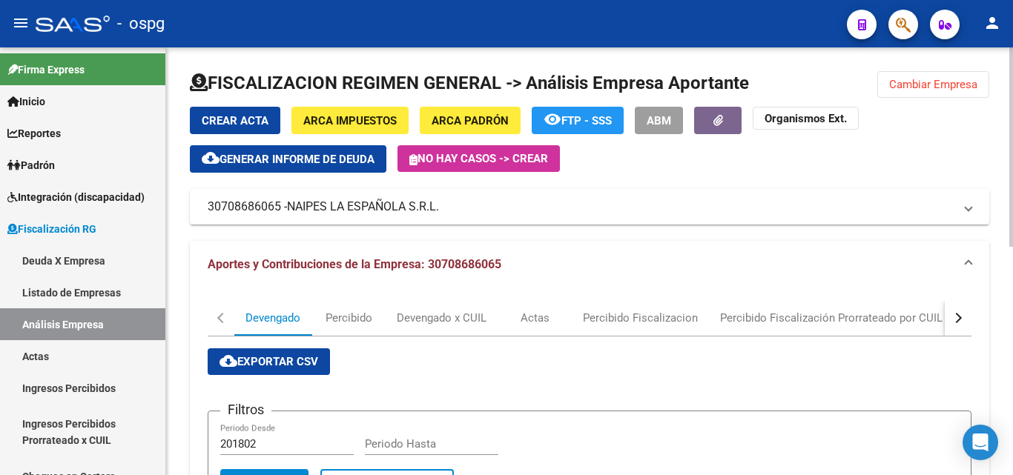
click at [313, 165] on span "Generar informe de deuda" at bounding box center [296, 159] width 155 height 13
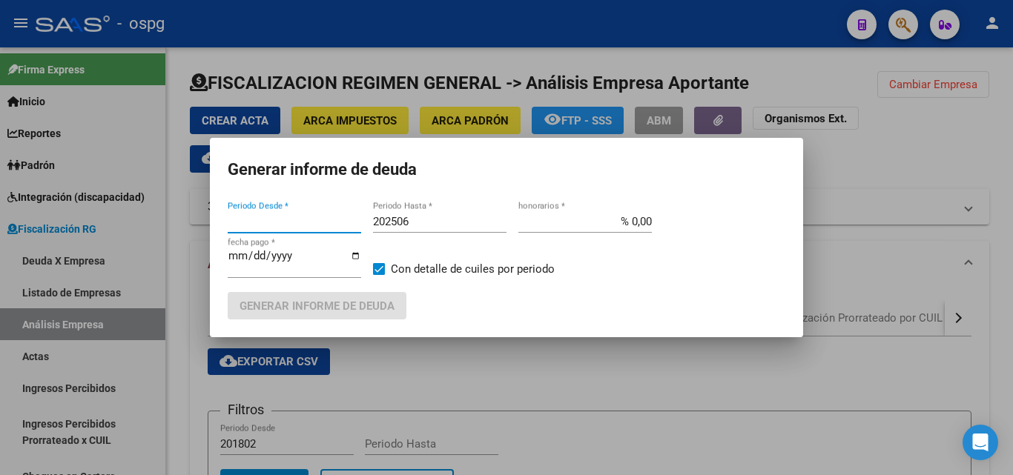
type input "202505"
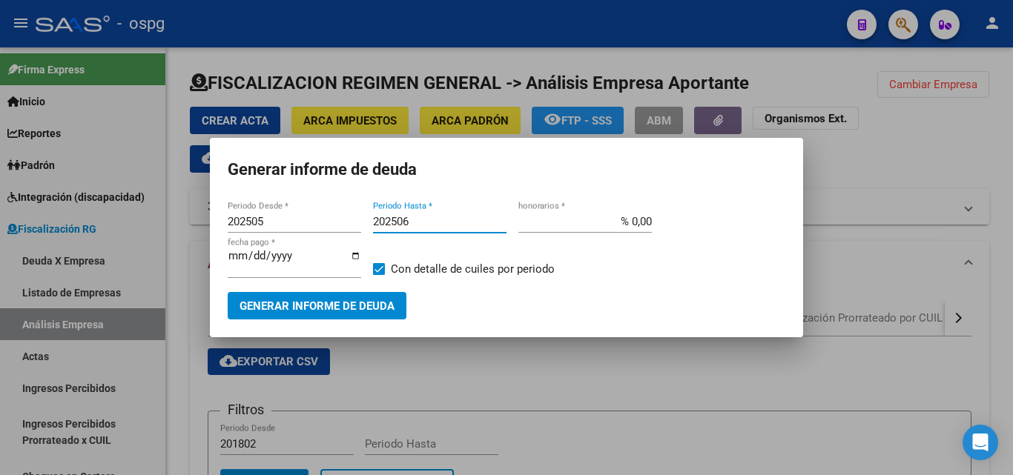
click at [431, 221] on input "202506" at bounding box center [439, 221] width 133 height 13
type input "202507"
click at [382, 270] on span at bounding box center [379, 269] width 12 height 12
click at [379, 275] on input "Con detalle de cuiles por periodo" at bounding box center [378, 275] width 1 height 1
checkbox input "false"
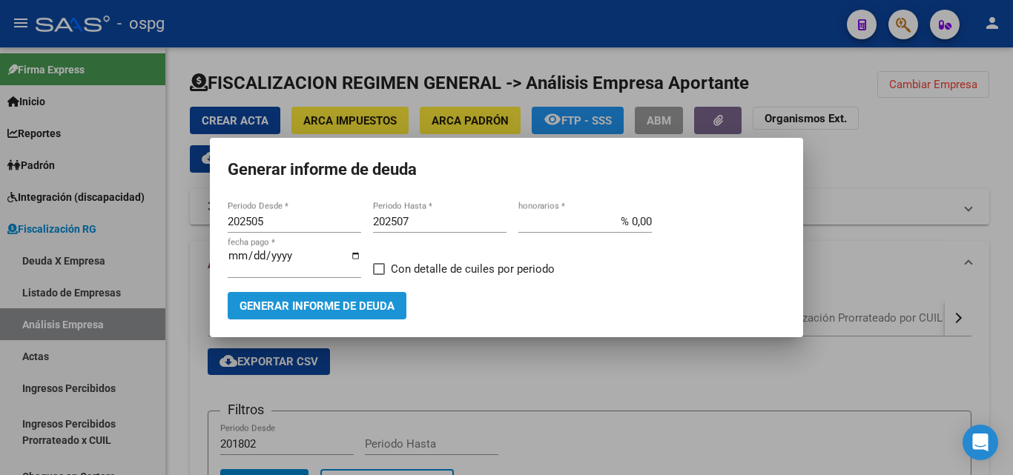
click at [384, 294] on button "Generar informe de deuda" at bounding box center [317, 305] width 179 height 27
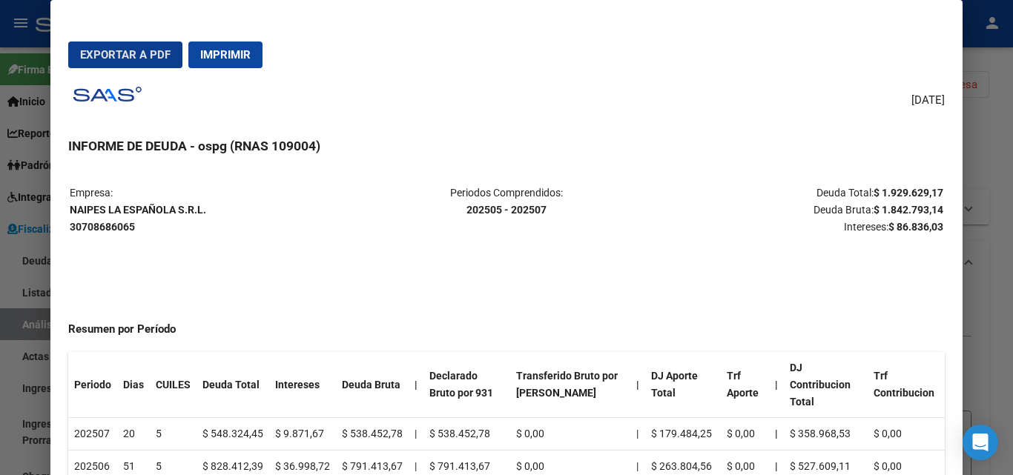
scroll to position [5, 0]
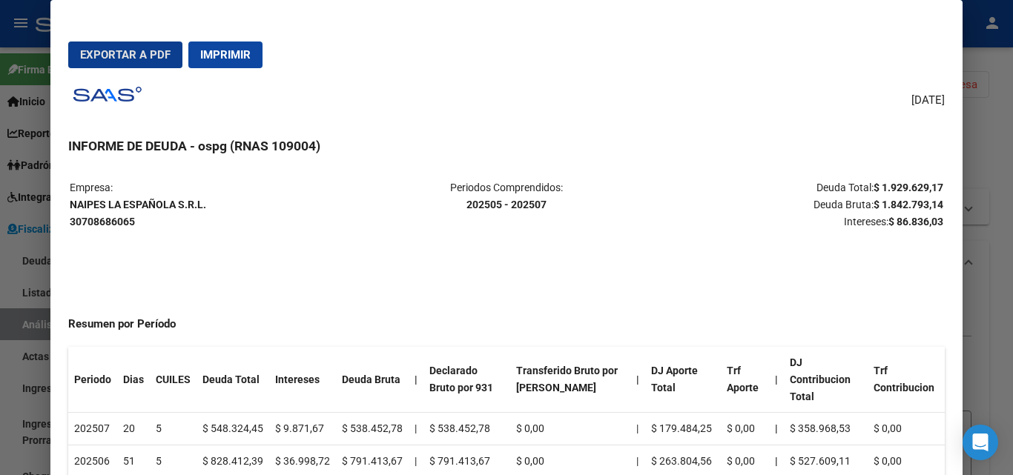
click at [1007, 314] on div at bounding box center [506, 237] width 1013 height 475
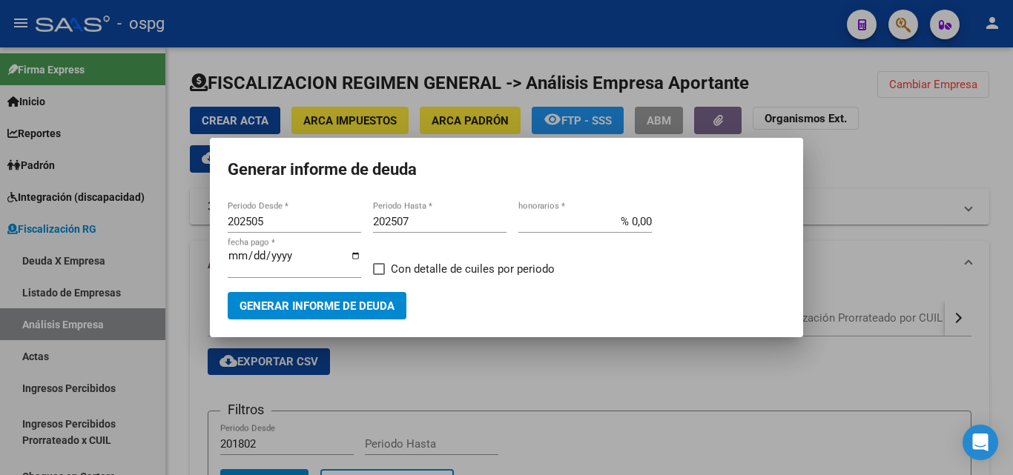
click at [996, 315] on div at bounding box center [506, 237] width 1013 height 475
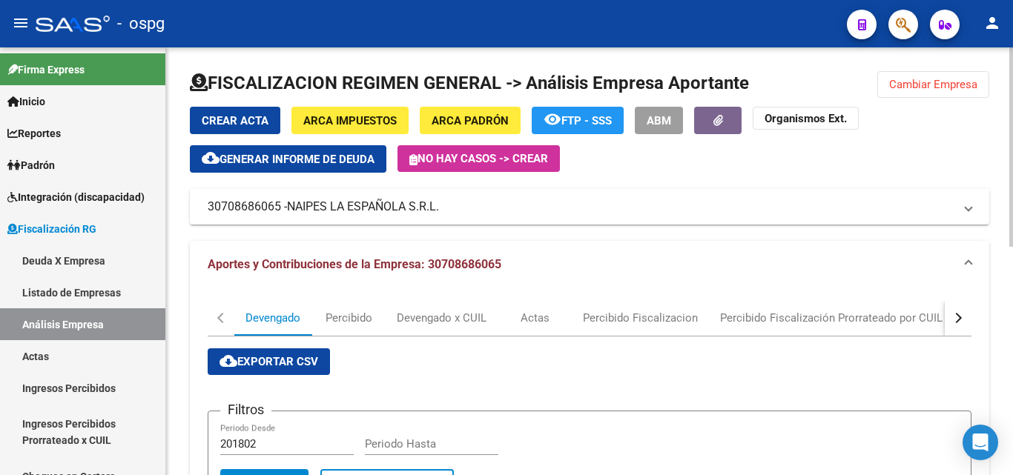
click at [906, 84] on span "Cambiar Empresa" at bounding box center [933, 84] width 88 height 13
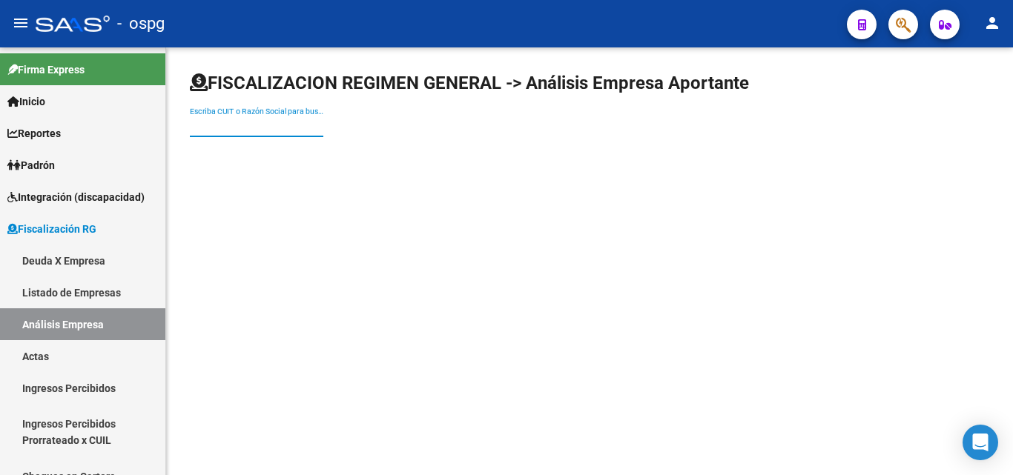
drag, startPoint x: 285, startPoint y: 125, endPoint x: 361, endPoint y: 143, distance: 77.7
click at [287, 126] on input "Escriba CUIT o Razón Social para buscar" at bounding box center [256, 126] width 133 height 13
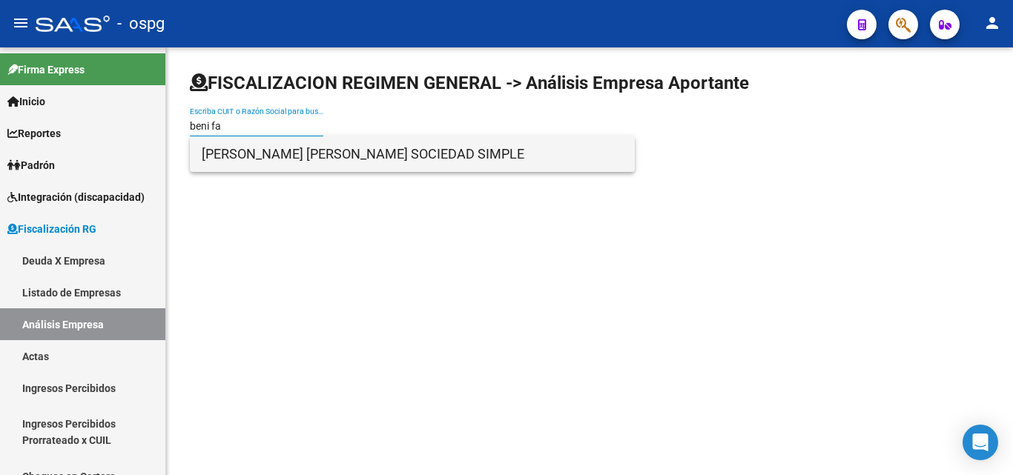
type input "beni fa"
click at [298, 153] on span "[PERSON_NAME] [PERSON_NAME] SOCIEDAD SIMPLE" at bounding box center [412, 154] width 421 height 36
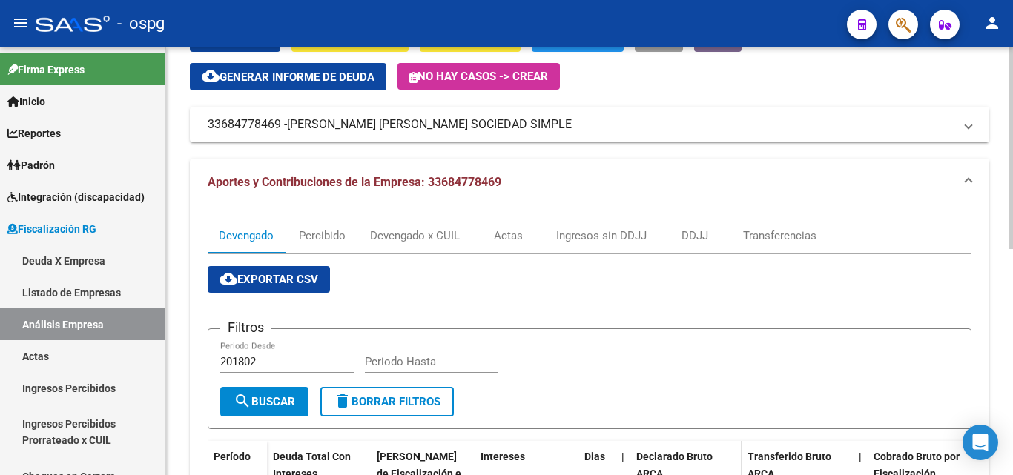
scroll to position [0, 0]
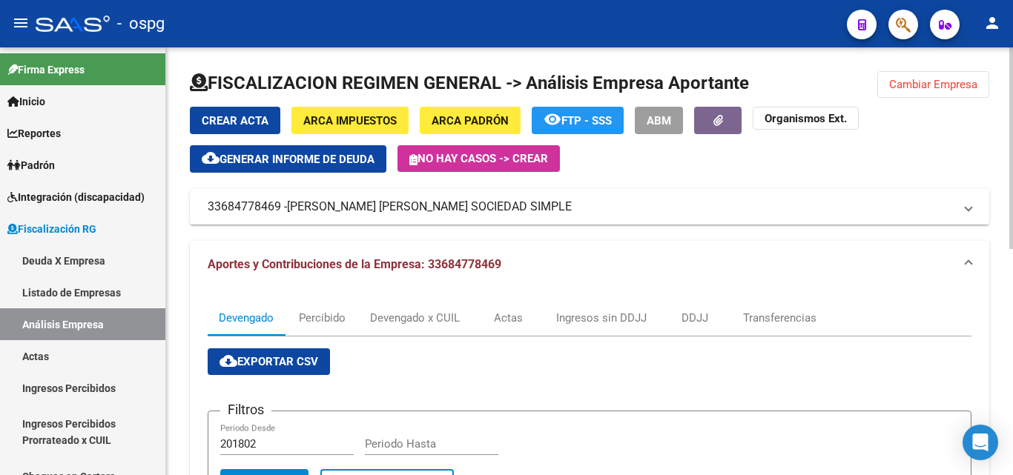
click at [945, 76] on button "Cambiar Empresa" at bounding box center [933, 84] width 112 height 27
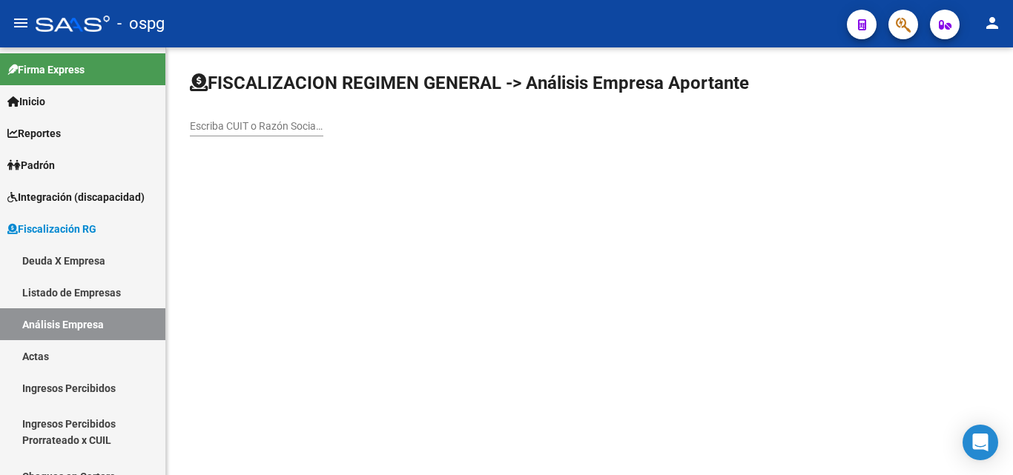
click at [280, 125] on input "Escriba CUIT o Razón Social para buscar" at bounding box center [256, 126] width 133 height 13
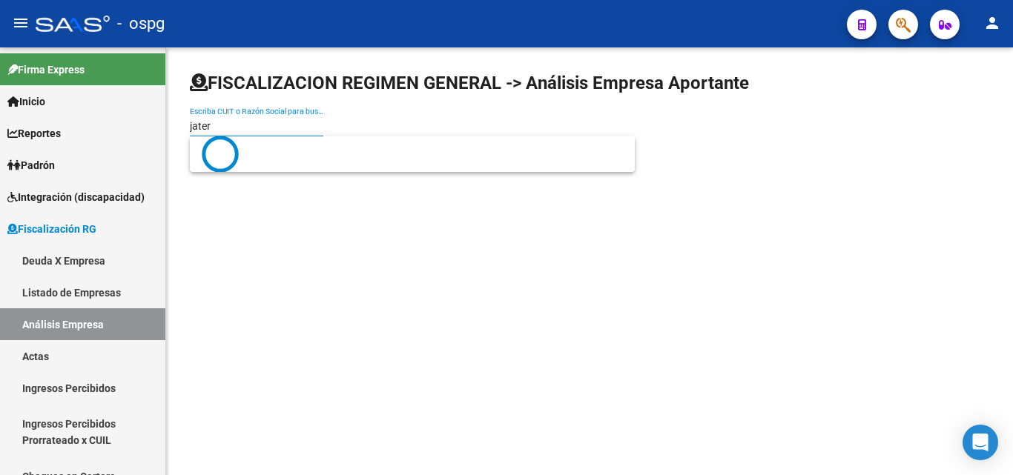
type input "jater"
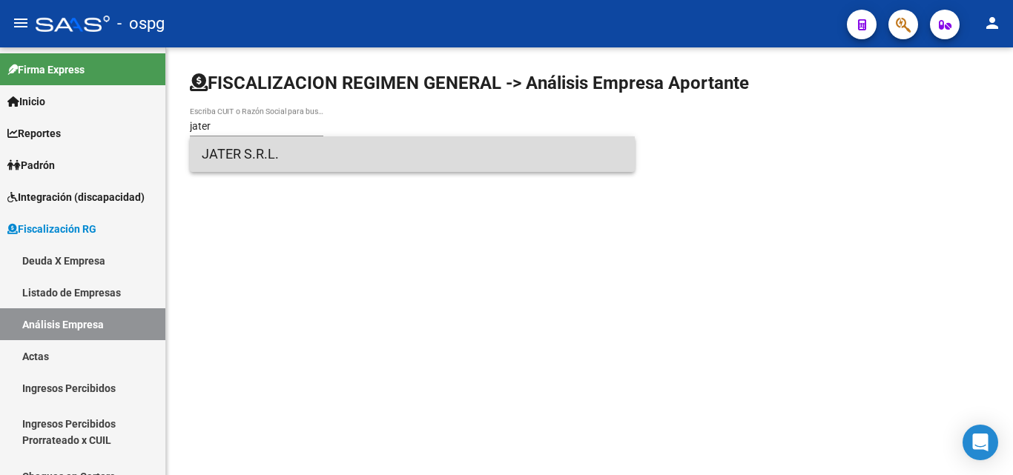
click at [271, 168] on span "JATER S.R.L." at bounding box center [412, 154] width 421 height 36
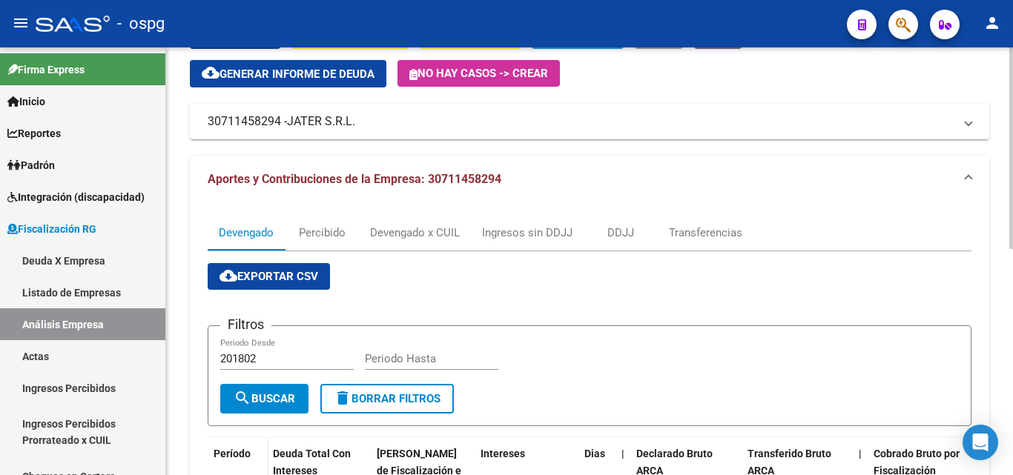
scroll to position [74, 0]
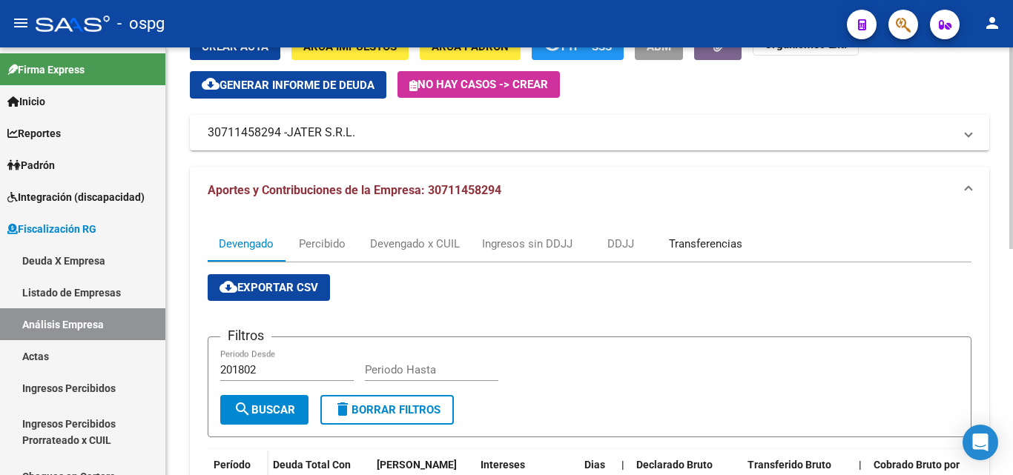
click at [708, 247] on div "Transferencias" at bounding box center [705, 244] width 73 height 16
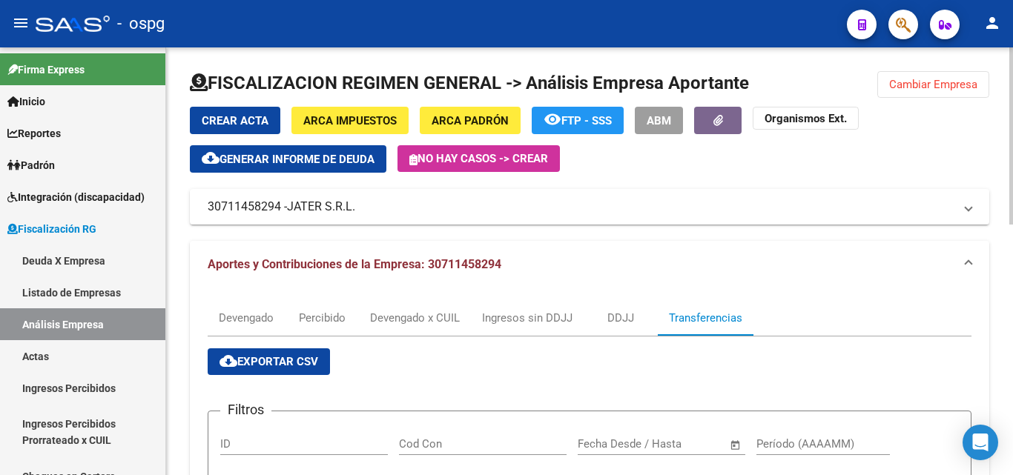
scroll to position [222, 0]
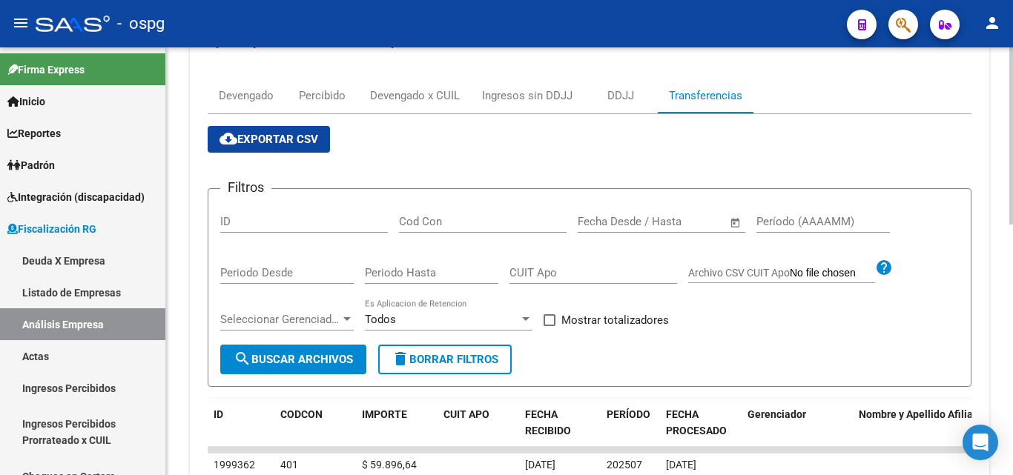
click at [810, 213] on div "Período (AAAAMM)" at bounding box center [822, 217] width 133 height 32
type input "202507"
click at [546, 324] on span at bounding box center [549, 320] width 12 height 12
click at [549, 326] on input "Mostrar totalizadores" at bounding box center [549, 326] width 1 height 1
checkbox input "true"
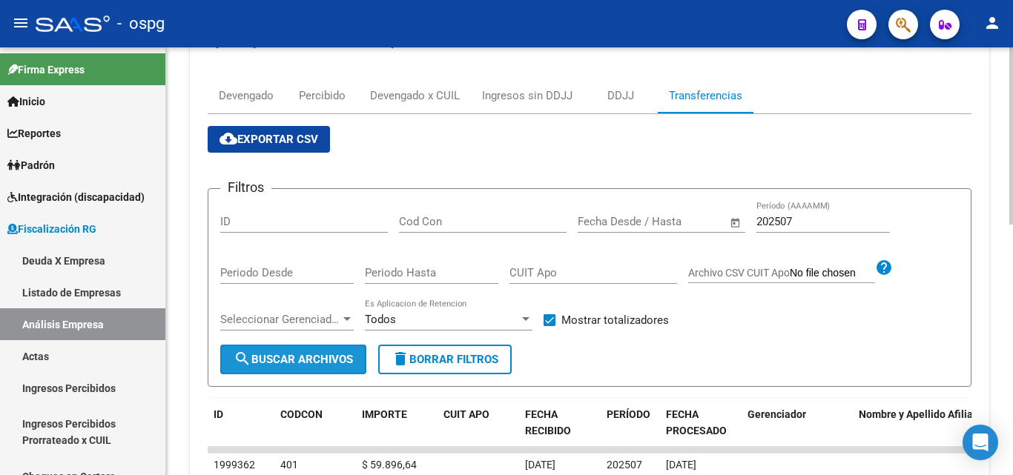
click at [311, 357] on span "search Buscar Archivos" at bounding box center [292, 359] width 119 height 13
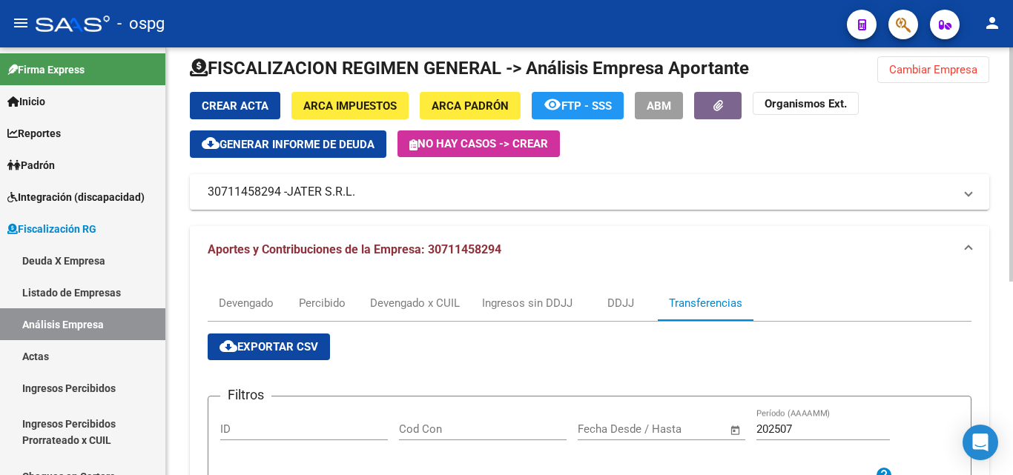
scroll to position [0, 0]
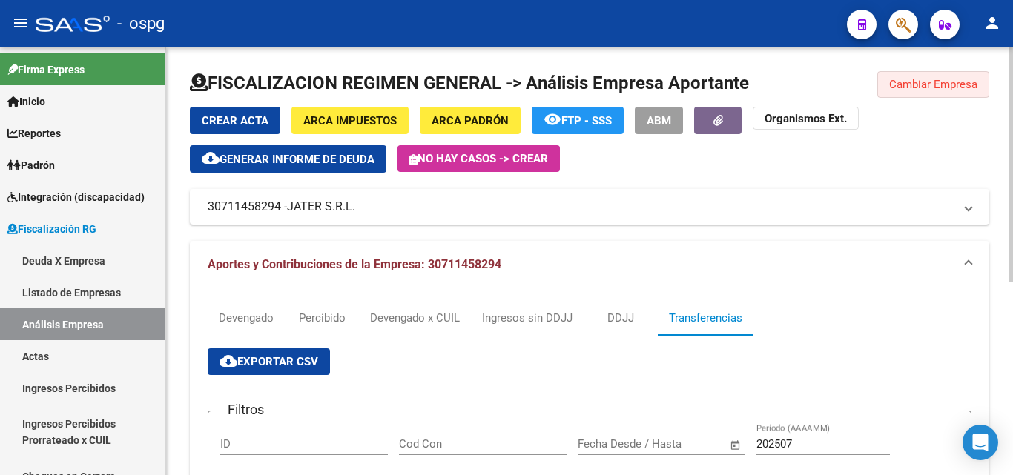
click at [957, 82] on span "Cambiar Empresa" at bounding box center [933, 84] width 88 height 13
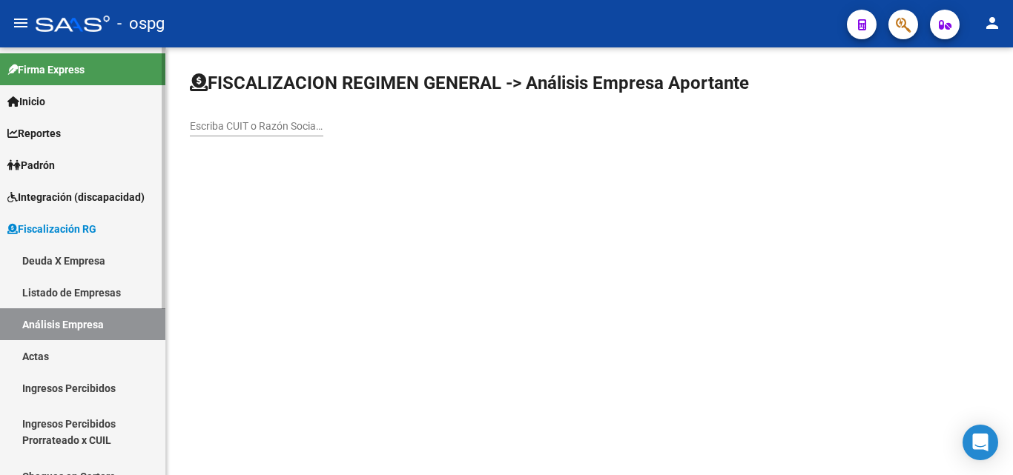
click at [82, 227] on span "Fiscalización RG" at bounding box center [51, 229] width 89 height 16
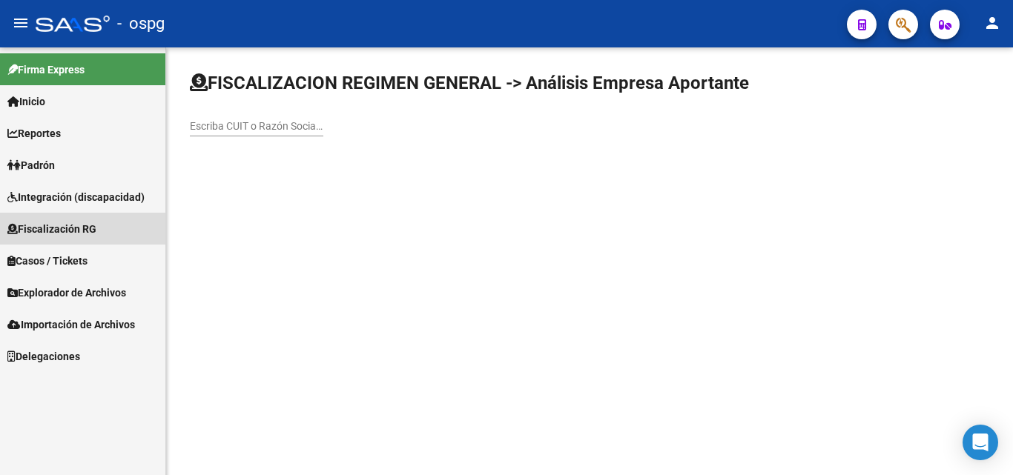
click at [76, 232] on span "Fiscalización RG" at bounding box center [51, 229] width 89 height 16
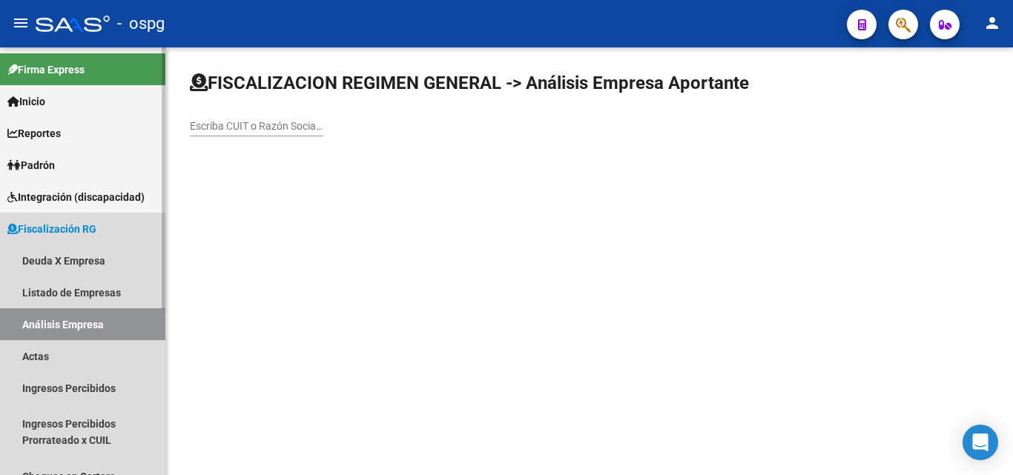
click at [83, 325] on link "Análisis Empresa" at bounding box center [82, 324] width 165 height 32
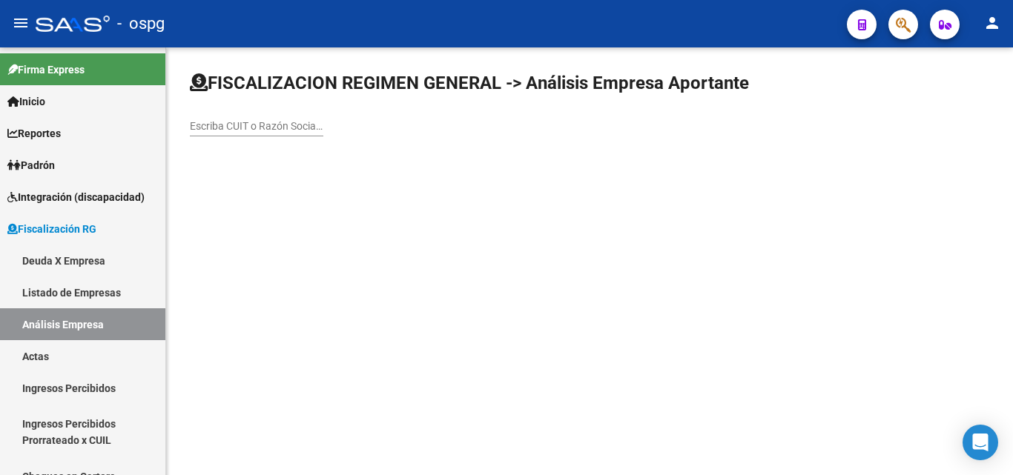
click at [279, 127] on input "Escriba CUIT o Razón Social para buscar" at bounding box center [256, 126] width 133 height 13
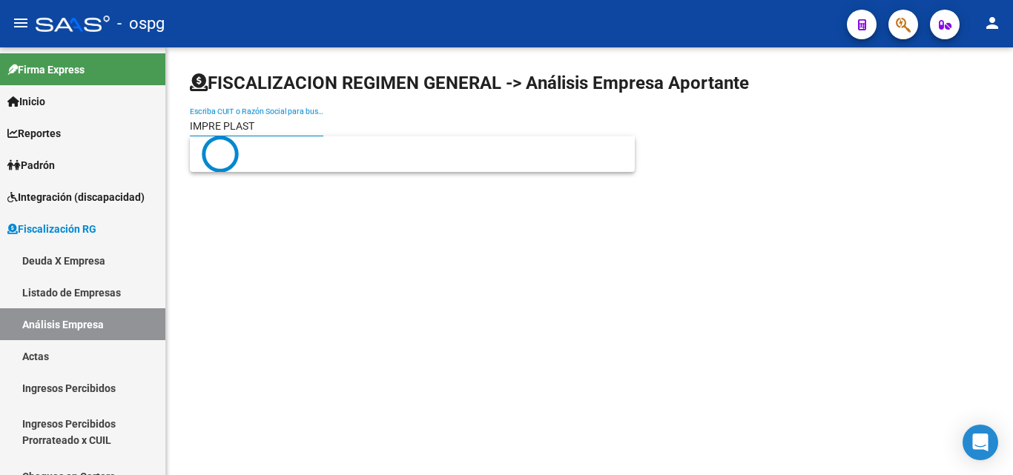
type input "IMPRE PLAST"
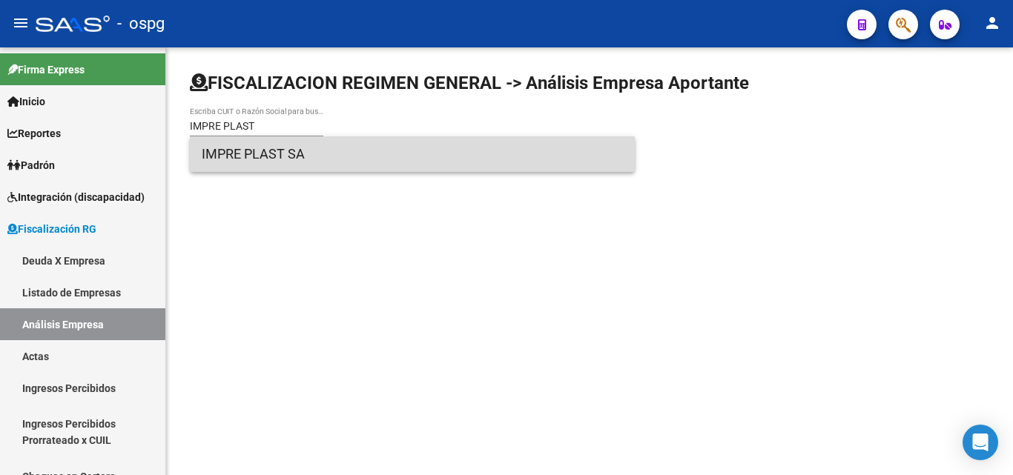
click at [282, 146] on span "IMPRE PLAST SA" at bounding box center [412, 154] width 421 height 36
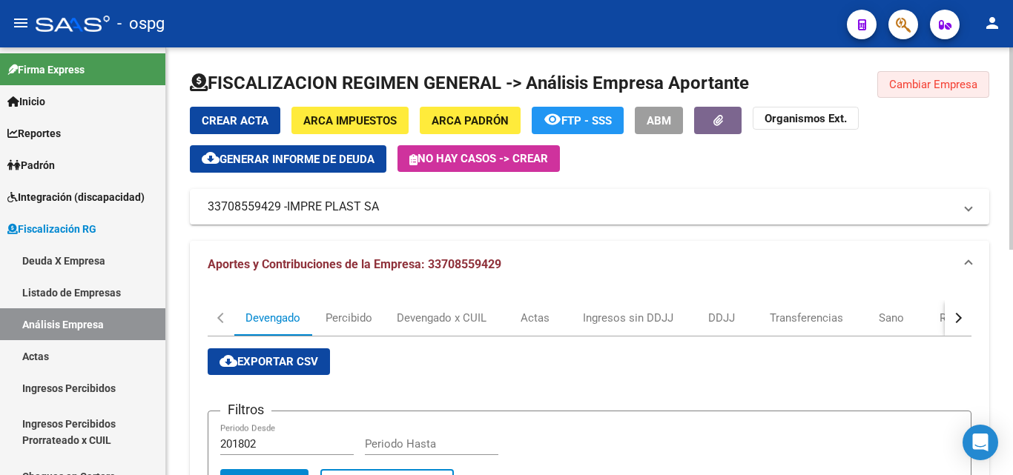
click at [940, 83] on span "Cambiar Empresa" at bounding box center [933, 84] width 88 height 13
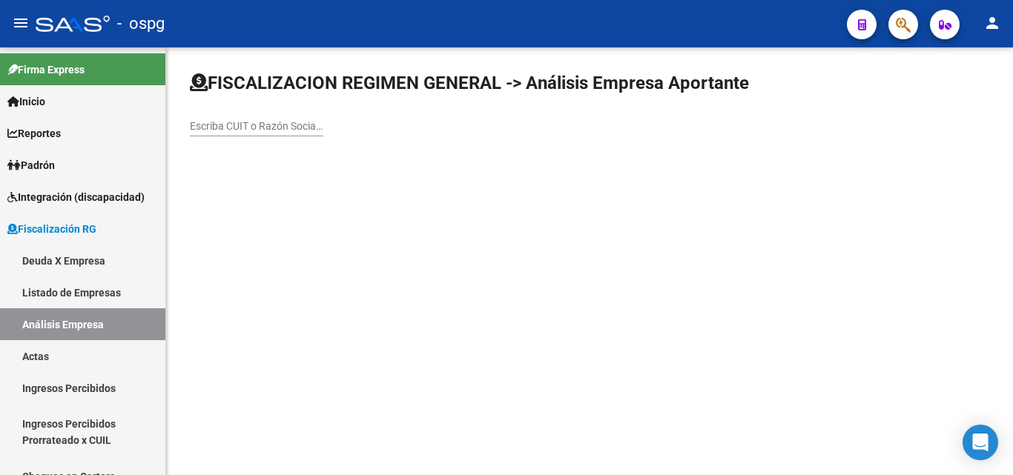
click at [286, 116] on div "Escriba CUIT o Razón Social para buscar" at bounding box center [256, 122] width 133 height 30
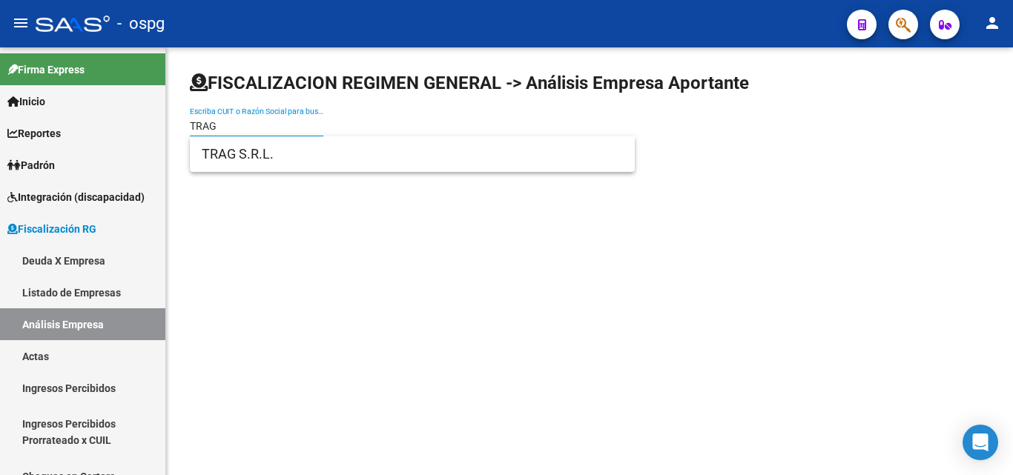
type input "TRAG"
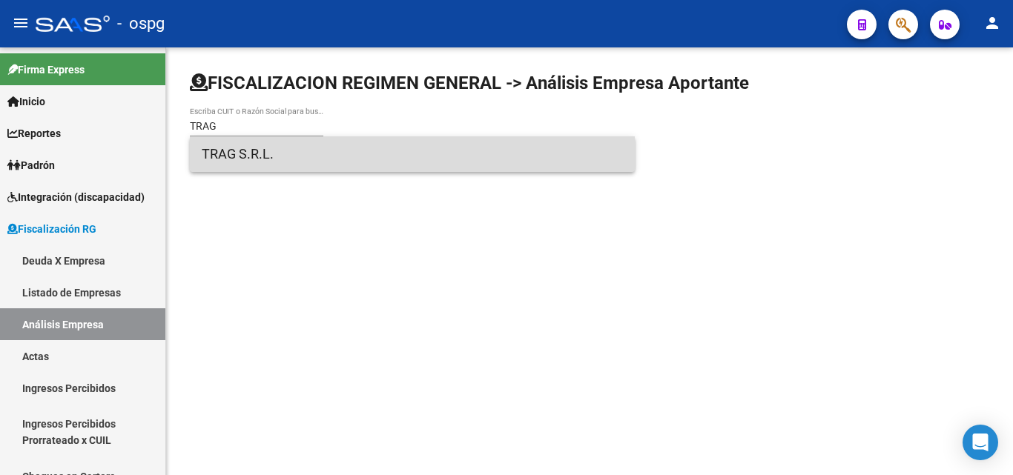
click at [308, 162] on span "TRAG S.R.L." at bounding box center [412, 154] width 421 height 36
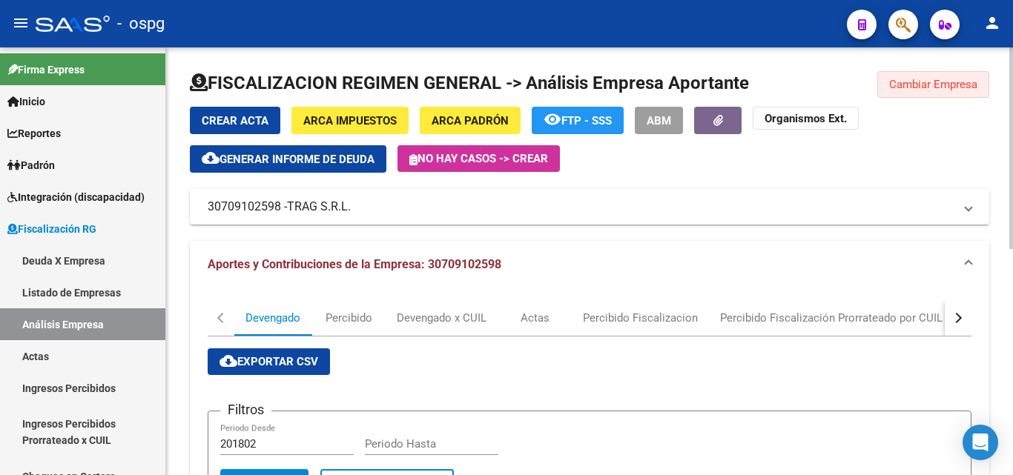
drag, startPoint x: 944, startPoint y: 89, endPoint x: 911, endPoint y: 130, distance: 52.2
click at [947, 89] on span "Cambiar Empresa" at bounding box center [933, 84] width 88 height 13
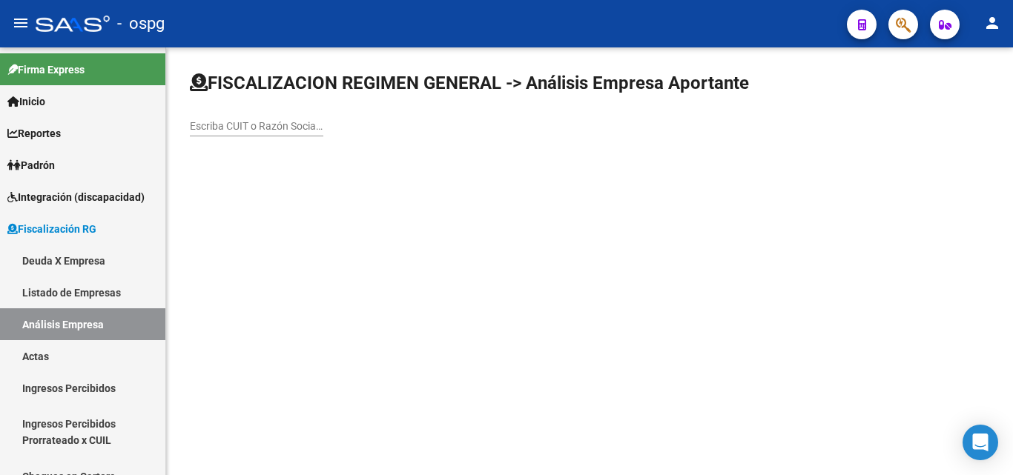
click at [303, 122] on input "Escriba CUIT o Razón Social para buscar" at bounding box center [256, 126] width 133 height 13
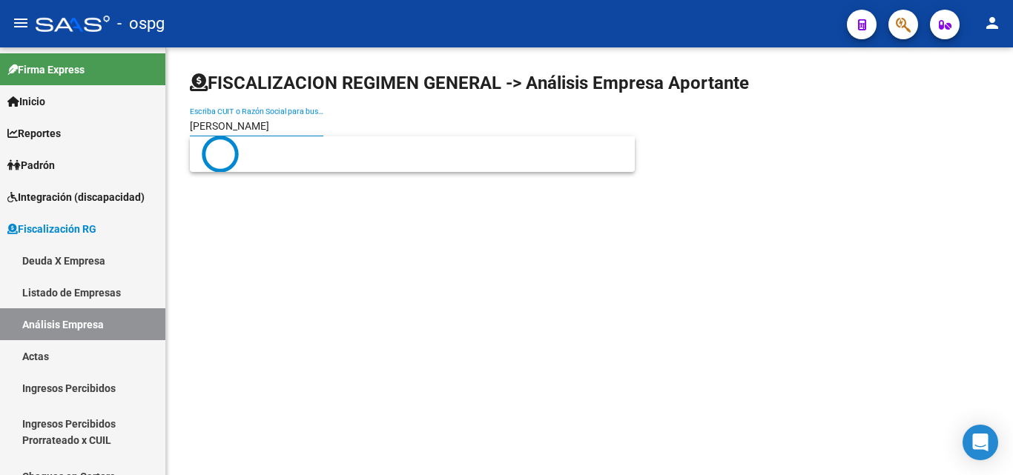
type input "[PERSON_NAME]"
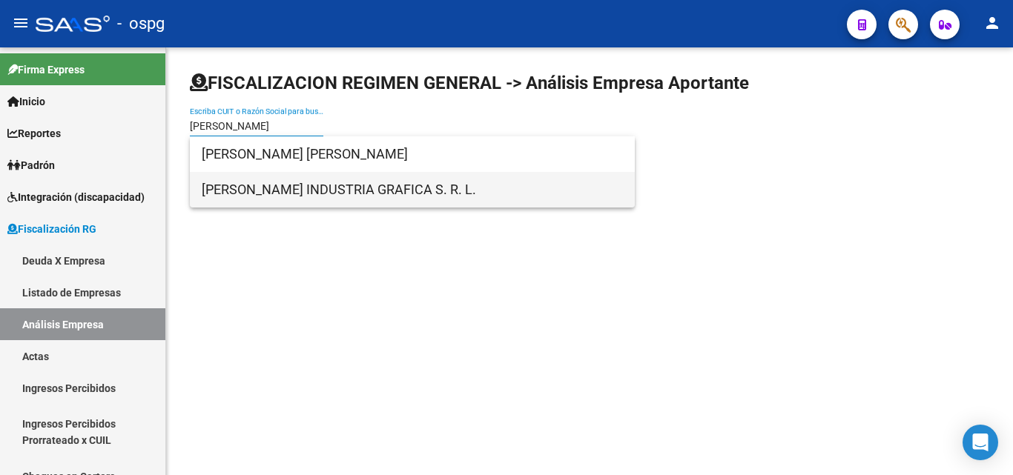
click at [371, 187] on span "[PERSON_NAME] INDUSTRIA GRAFICA S. R. L." at bounding box center [412, 190] width 421 height 36
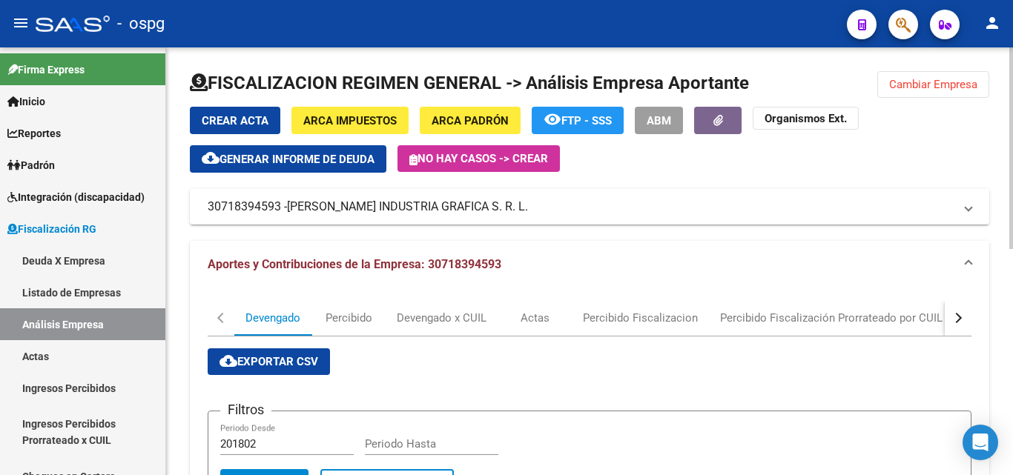
click at [931, 78] on span "Cambiar Empresa" at bounding box center [933, 84] width 88 height 13
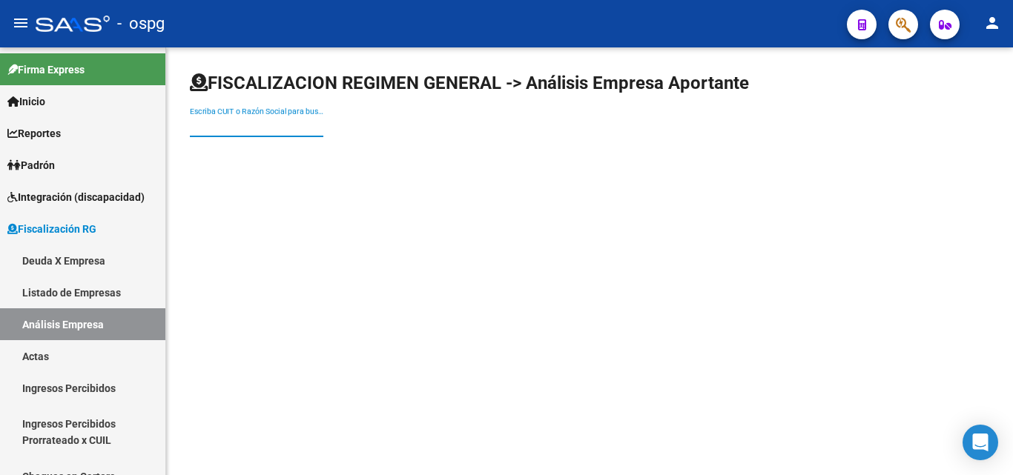
click at [287, 126] on input "Escriba CUIT o Razón Social para buscar" at bounding box center [256, 126] width 133 height 13
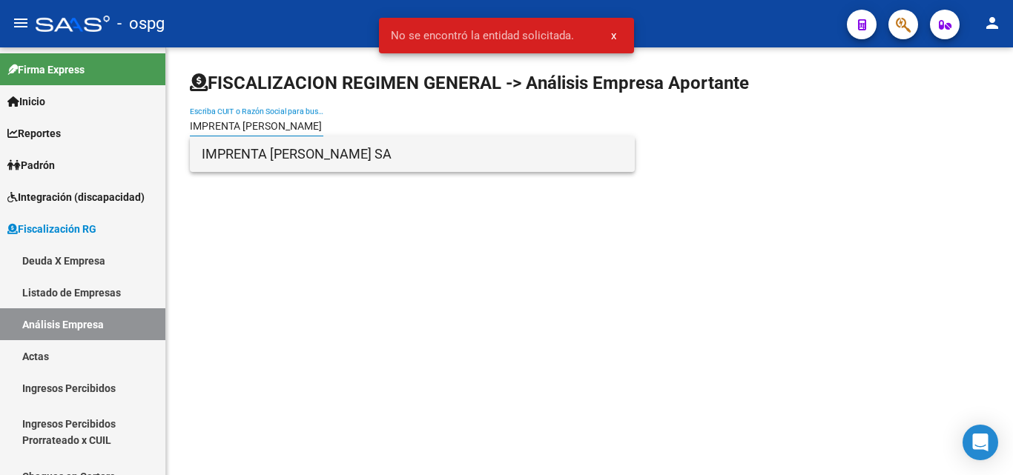
type input "IMPRENTA [PERSON_NAME]"
click at [330, 158] on span "IMPRENTA [PERSON_NAME] SA" at bounding box center [412, 154] width 421 height 36
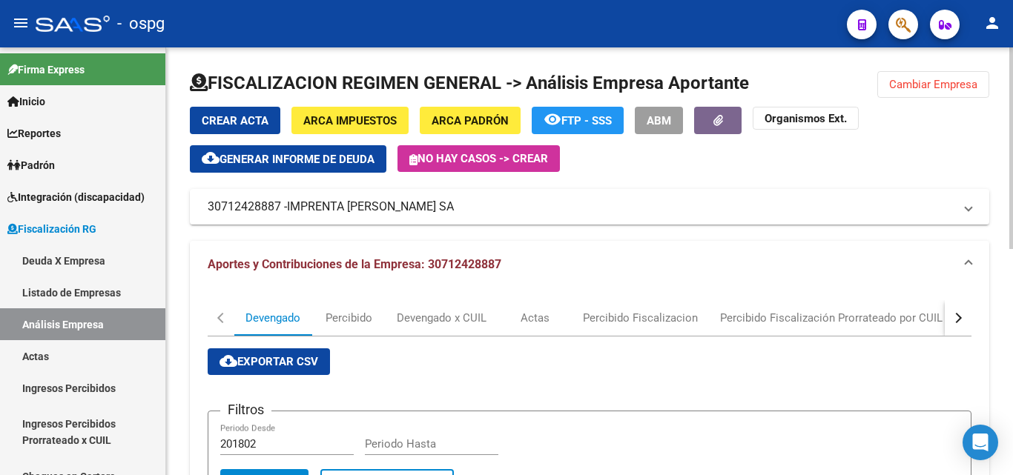
click at [941, 88] on span "Cambiar Empresa" at bounding box center [933, 84] width 88 height 13
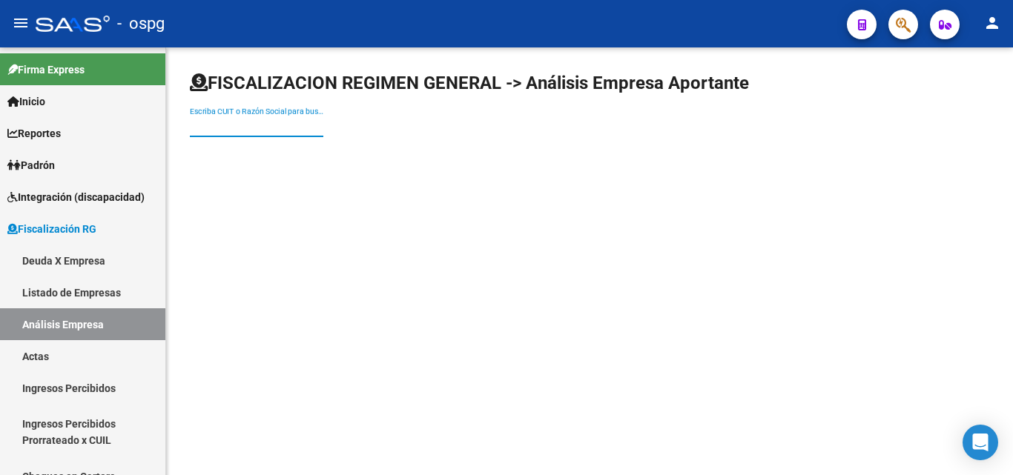
drag, startPoint x: 233, startPoint y: 125, endPoint x: 429, endPoint y: 188, distance: 205.6
click at [234, 125] on input "Escriba CUIT o Razón Social para buscar" at bounding box center [256, 126] width 133 height 13
type input "JATER"
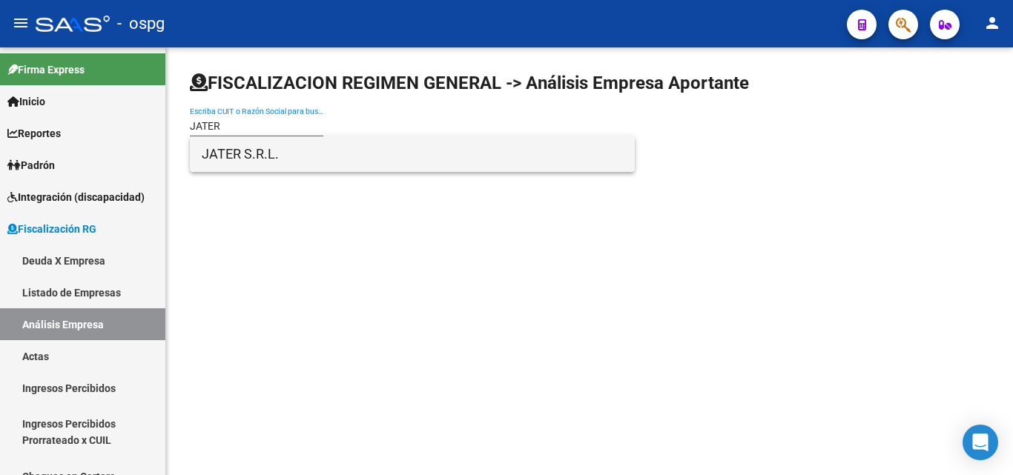
click at [277, 153] on span "JATER S.R.L." at bounding box center [412, 154] width 421 height 36
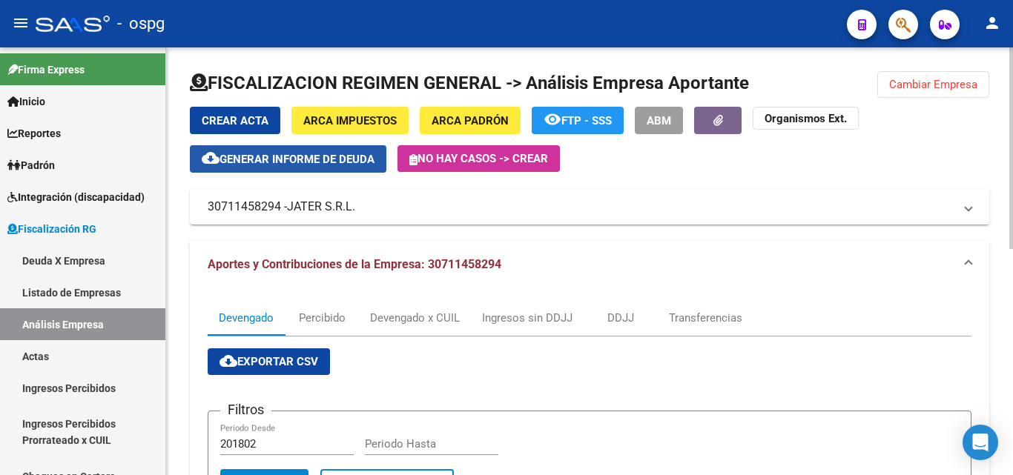
click at [292, 166] on span "Generar informe de deuda" at bounding box center [296, 159] width 155 height 13
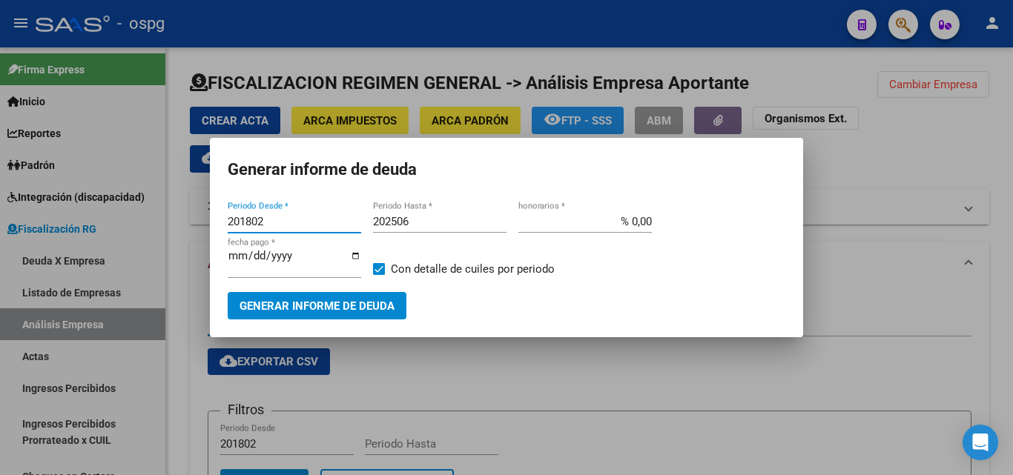
click at [290, 219] on input "201802" at bounding box center [294, 221] width 133 height 13
type input "202501"
click at [428, 225] on input "202506" at bounding box center [439, 221] width 133 height 13
type input "202507"
click at [383, 264] on span at bounding box center [379, 269] width 12 height 12
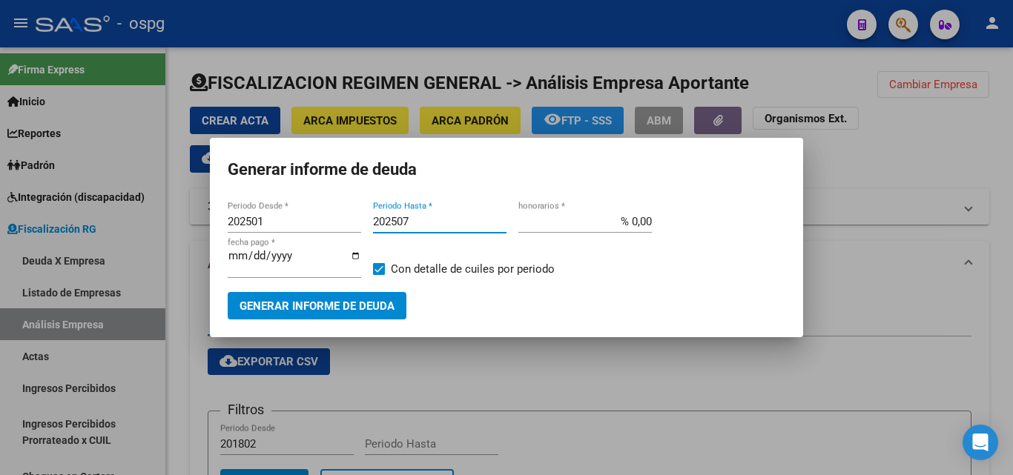
click at [379, 275] on input "Con detalle de cuiles por periodo" at bounding box center [378, 275] width 1 height 1
checkbox input "false"
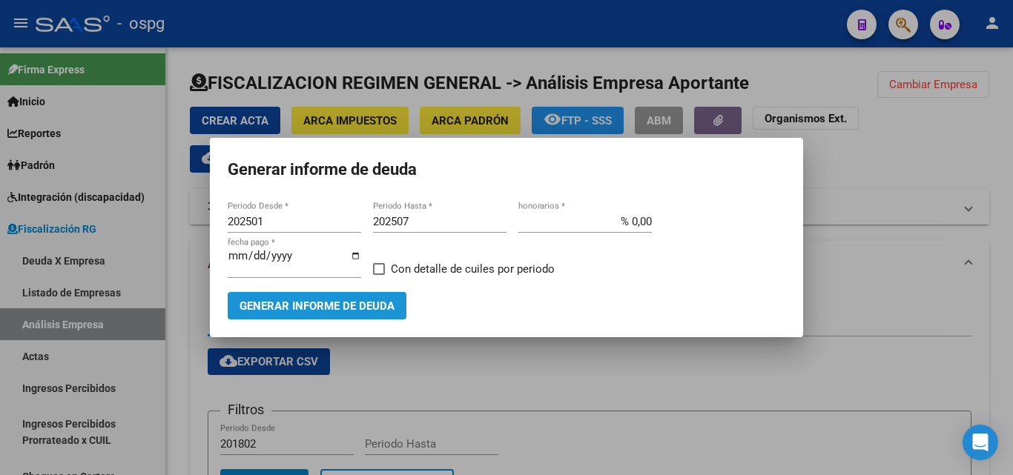
click at [345, 314] on button "Generar informe de deuda" at bounding box center [317, 305] width 179 height 27
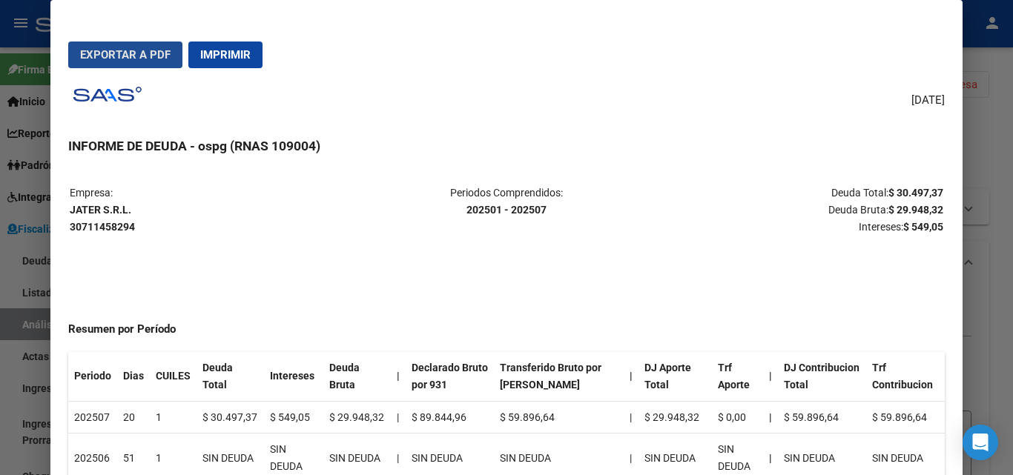
drag, startPoint x: 126, startPoint y: 49, endPoint x: 133, endPoint y: 76, distance: 27.5
click at [125, 53] on span "Exportar a PDF" at bounding box center [125, 54] width 90 height 13
click at [1005, 165] on div at bounding box center [506, 237] width 1013 height 475
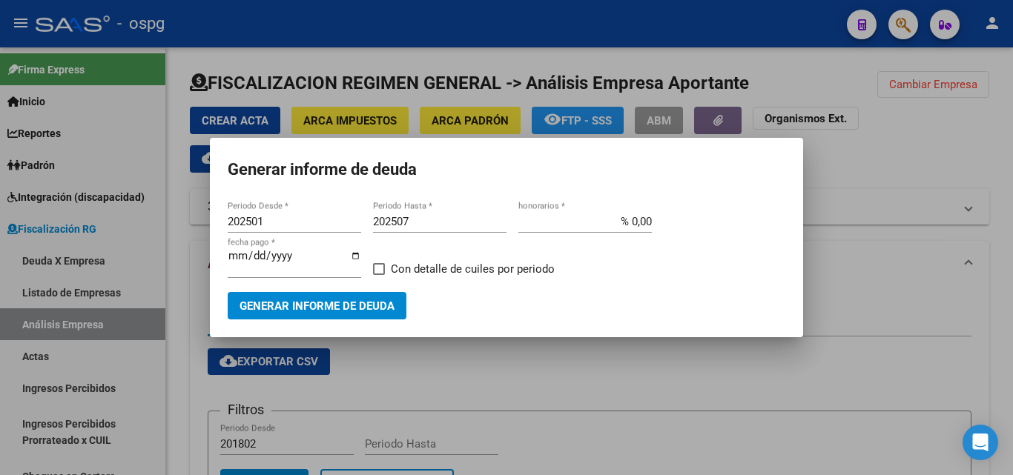
click at [1005, 165] on div at bounding box center [506, 237] width 1013 height 475
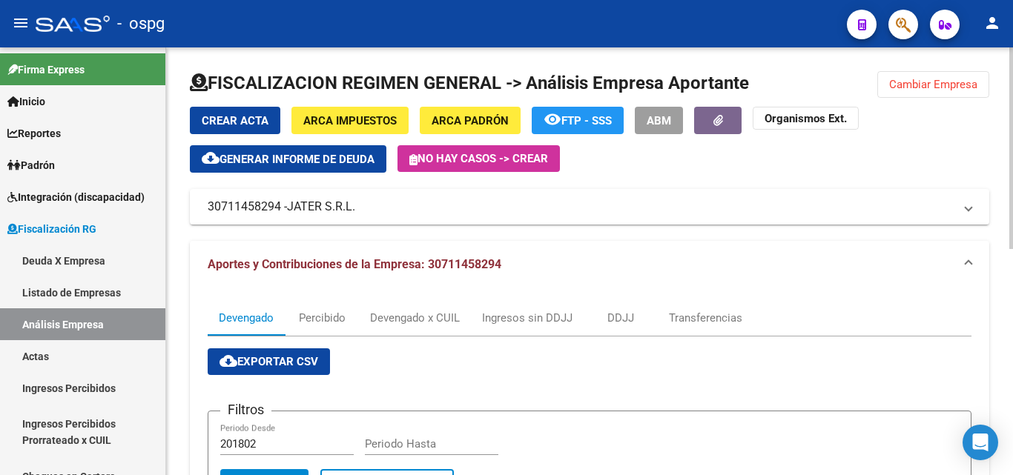
drag, startPoint x: 943, startPoint y: 69, endPoint x: 932, endPoint y: 96, distance: 29.3
click at [930, 98] on div at bounding box center [589, 89] width 799 height 36
drag, startPoint x: 925, startPoint y: 86, endPoint x: 937, endPoint y: 92, distance: 13.3
click at [928, 86] on span "Cambiar Empresa" at bounding box center [933, 84] width 88 height 13
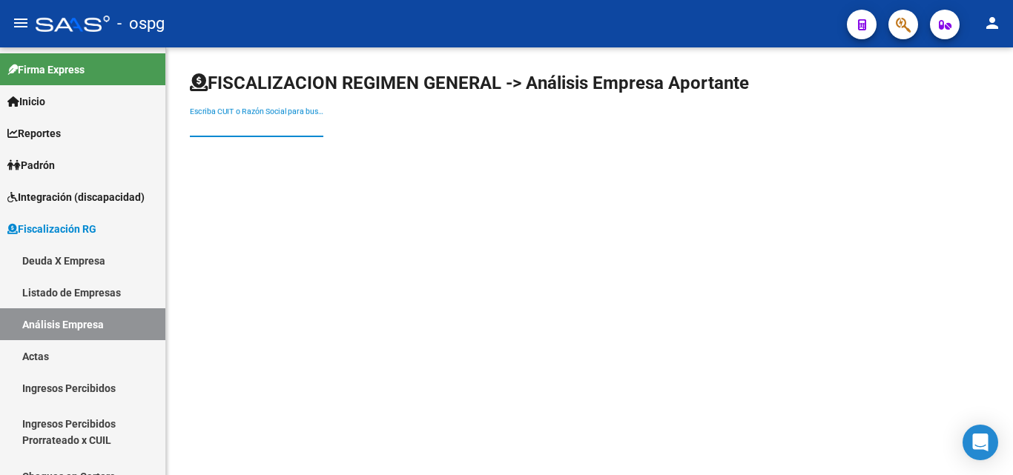
click at [282, 120] on input "Escriba CUIT o Razón Social para buscar" at bounding box center [256, 126] width 133 height 13
type input "mensa"
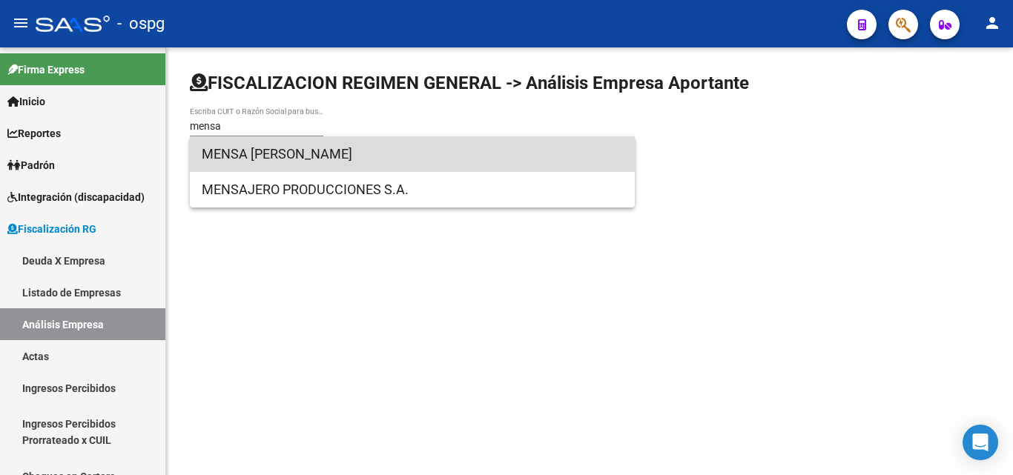
click at [288, 159] on span "MENSA [PERSON_NAME]" at bounding box center [412, 154] width 421 height 36
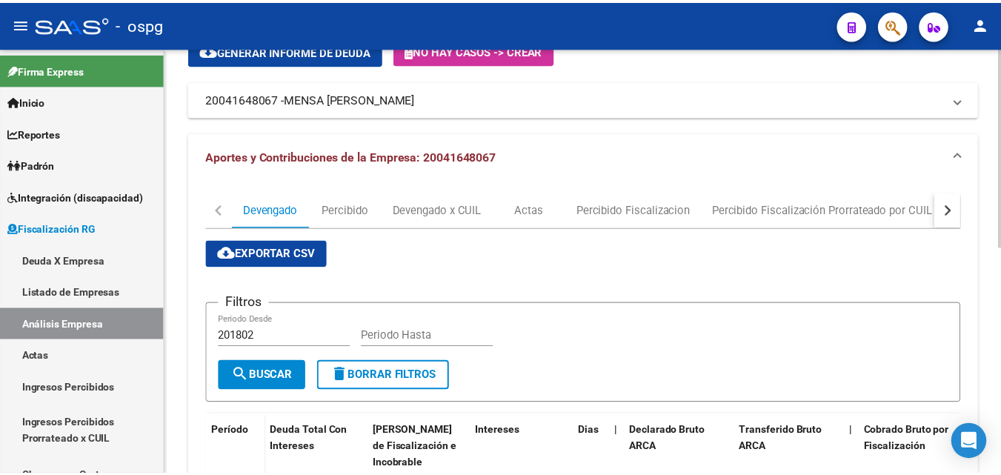
scroll to position [74, 0]
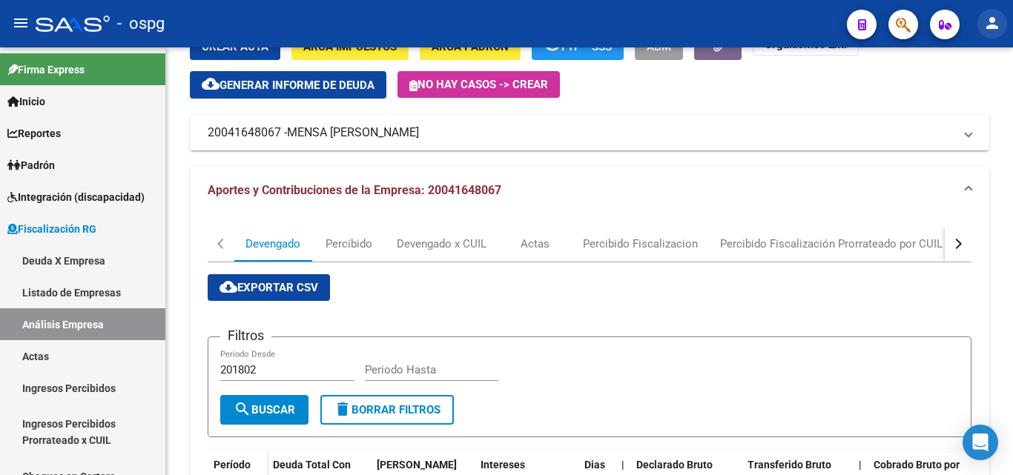
click at [994, 27] on mat-icon "person" at bounding box center [992, 23] width 18 height 18
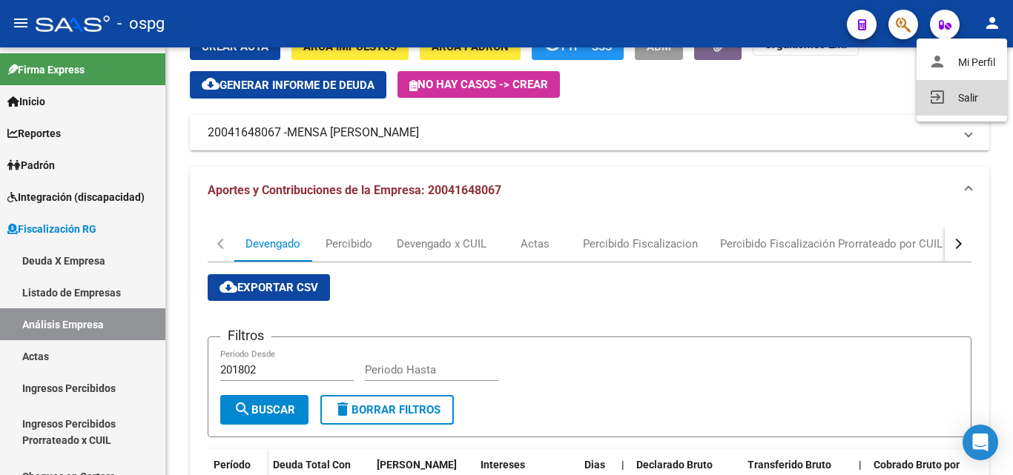
click at [987, 88] on button "exit_to_app Salir" at bounding box center [961, 98] width 90 height 36
